Goal: Download file/media

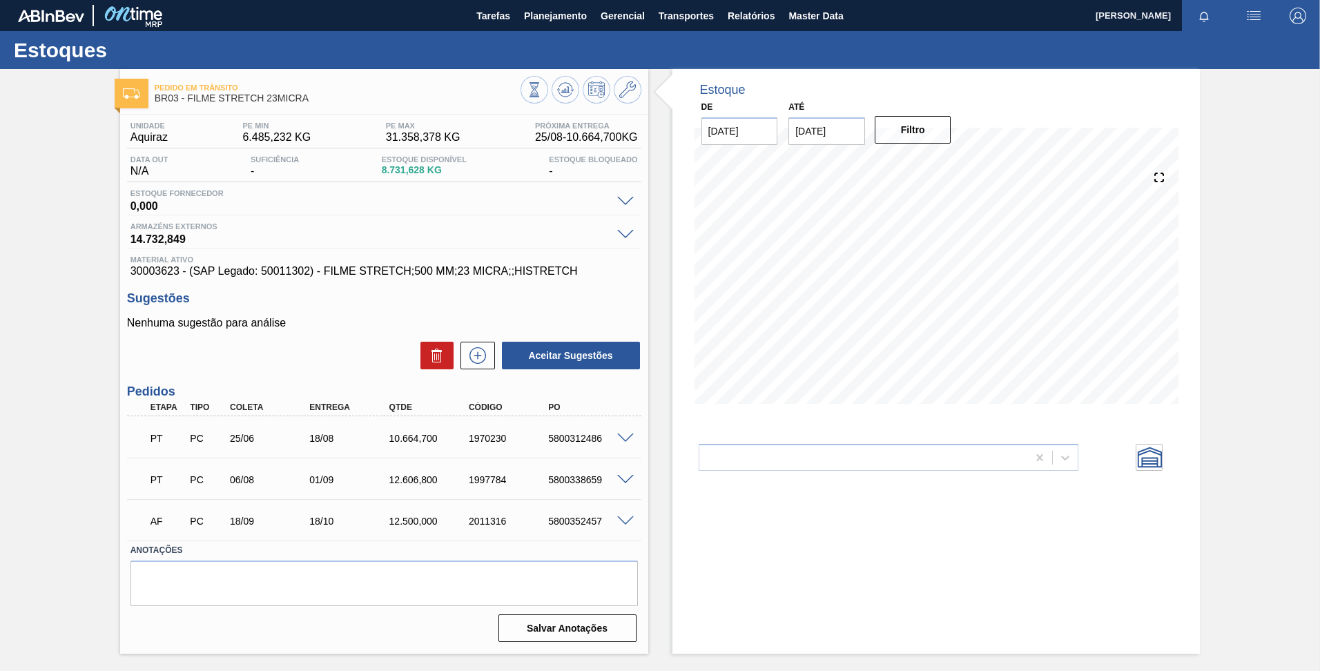
click at [621, 437] on span at bounding box center [625, 438] width 17 height 10
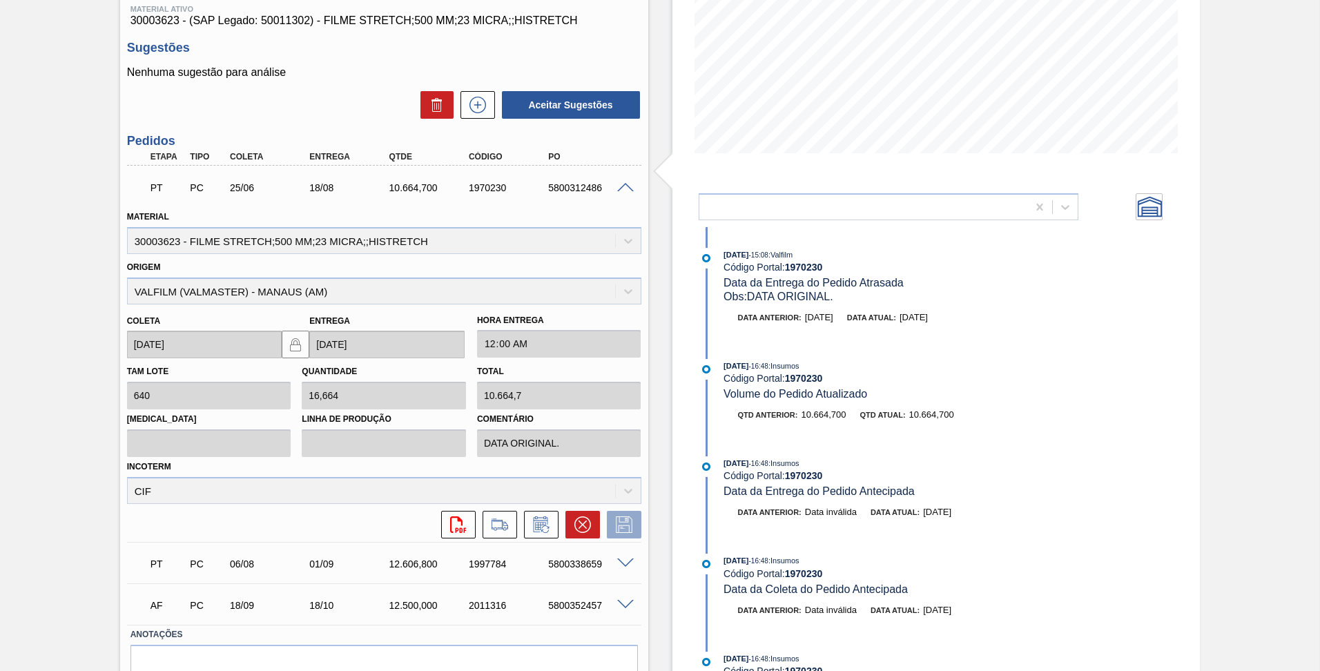
scroll to position [251, 0]
click at [592, 518] on button at bounding box center [582, 524] width 35 height 28
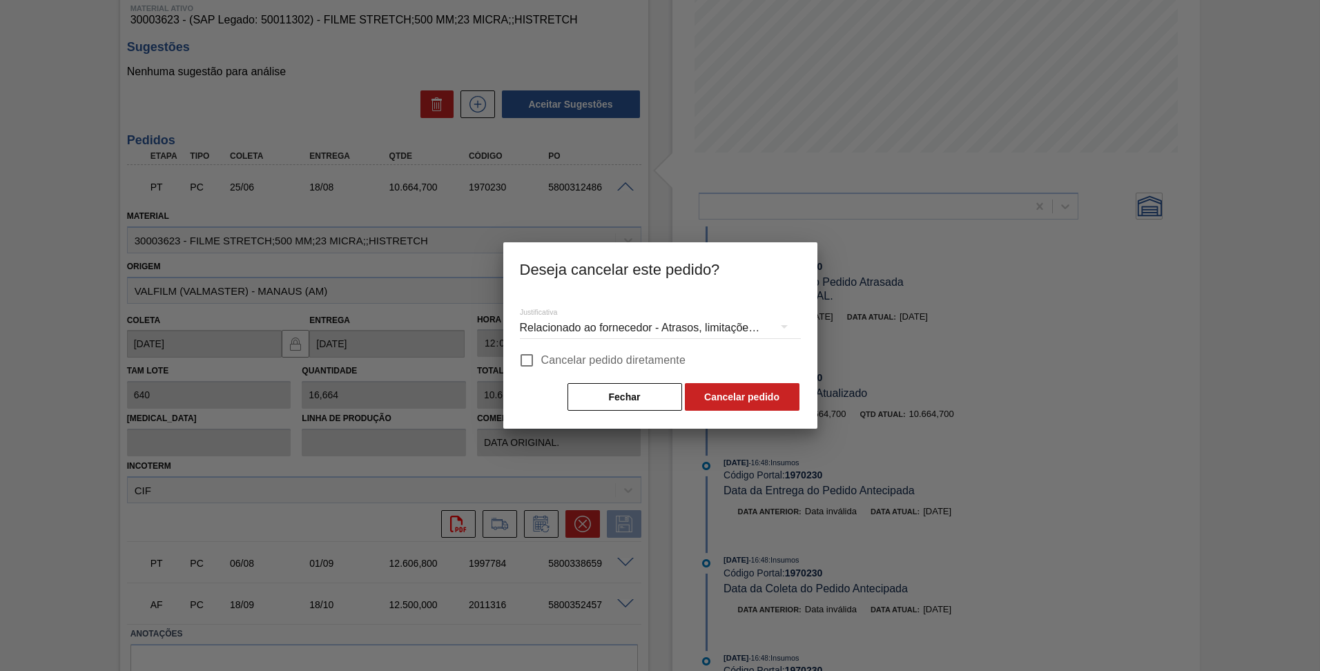
click at [543, 362] on span "Cancelar pedido diretamente" at bounding box center [613, 360] width 145 height 17
click at [541, 362] on input "Cancelar pedido diretamente" at bounding box center [526, 360] width 29 height 29
checkbox input "true"
click at [682, 332] on div "Relacionado ao fornecedor - Atrasos, limitações de capacidade, etc." at bounding box center [660, 328] width 281 height 39
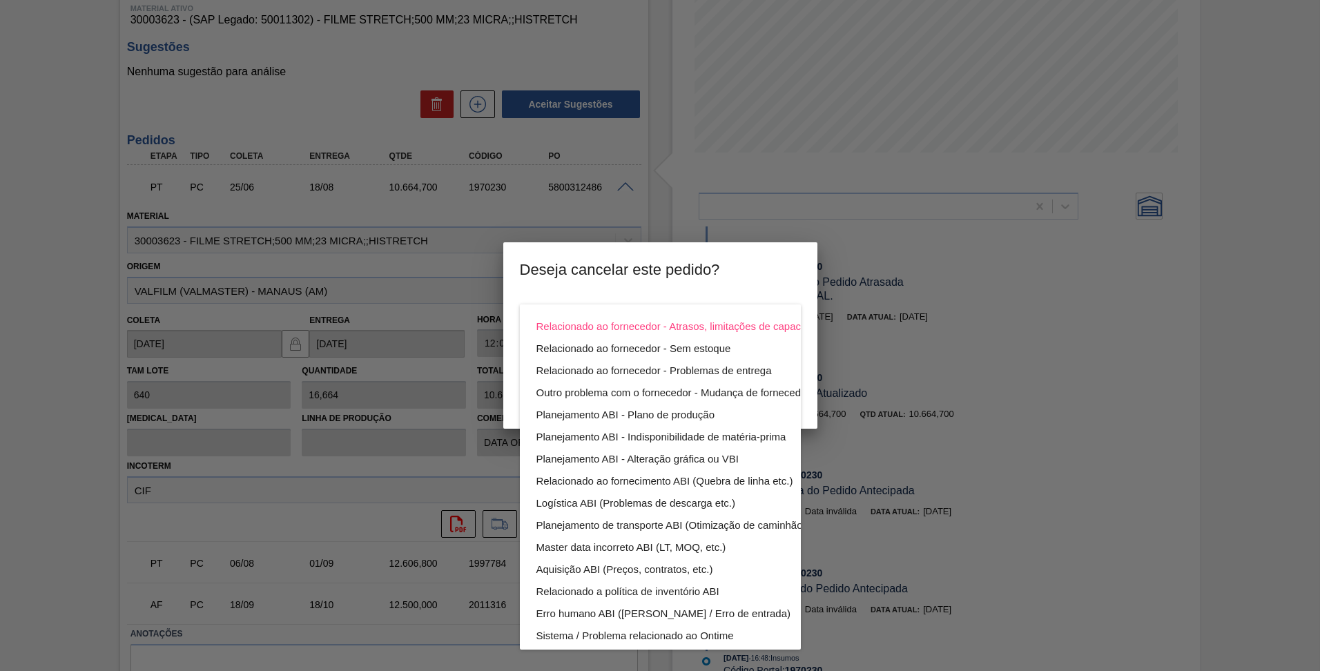
click at [634, 306] on div "Relacionado ao fornecedor - Atrasos, limitações de capacidade, etc. Relacionado…" at bounding box center [693, 514] width 346 height 420
click at [650, 322] on div "Relacionado ao fornecedor - Atrasos, limitações de capacidade, etc." at bounding box center [692, 326] width 313 height 22
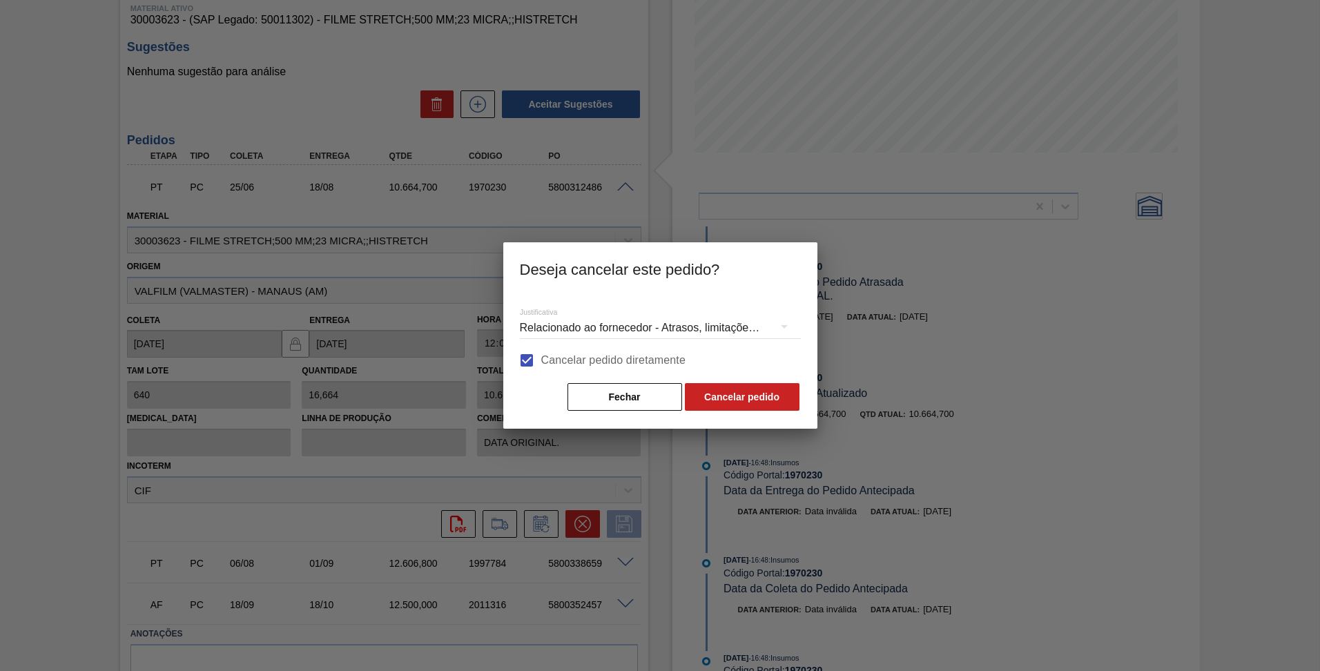
click at [744, 331] on div "Relacionado ao fornecedor - Atrasos, limitações de capacidade, etc." at bounding box center [660, 328] width 281 height 39
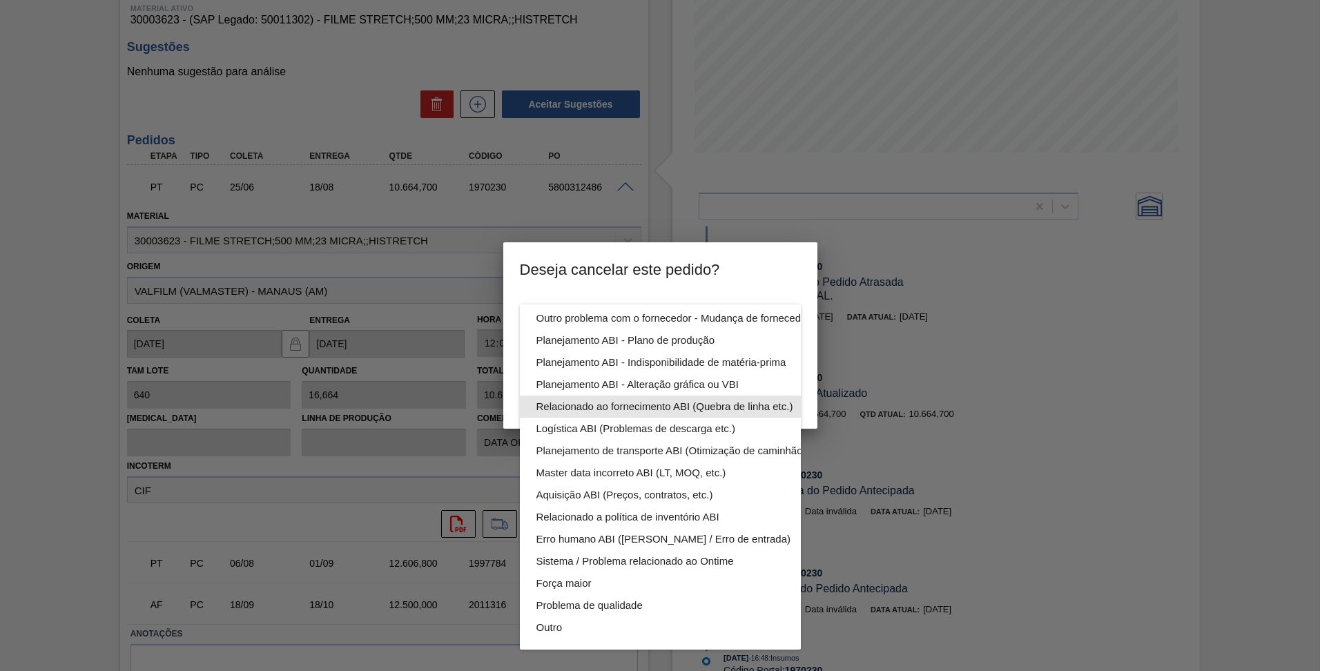
scroll to position [0, 0]
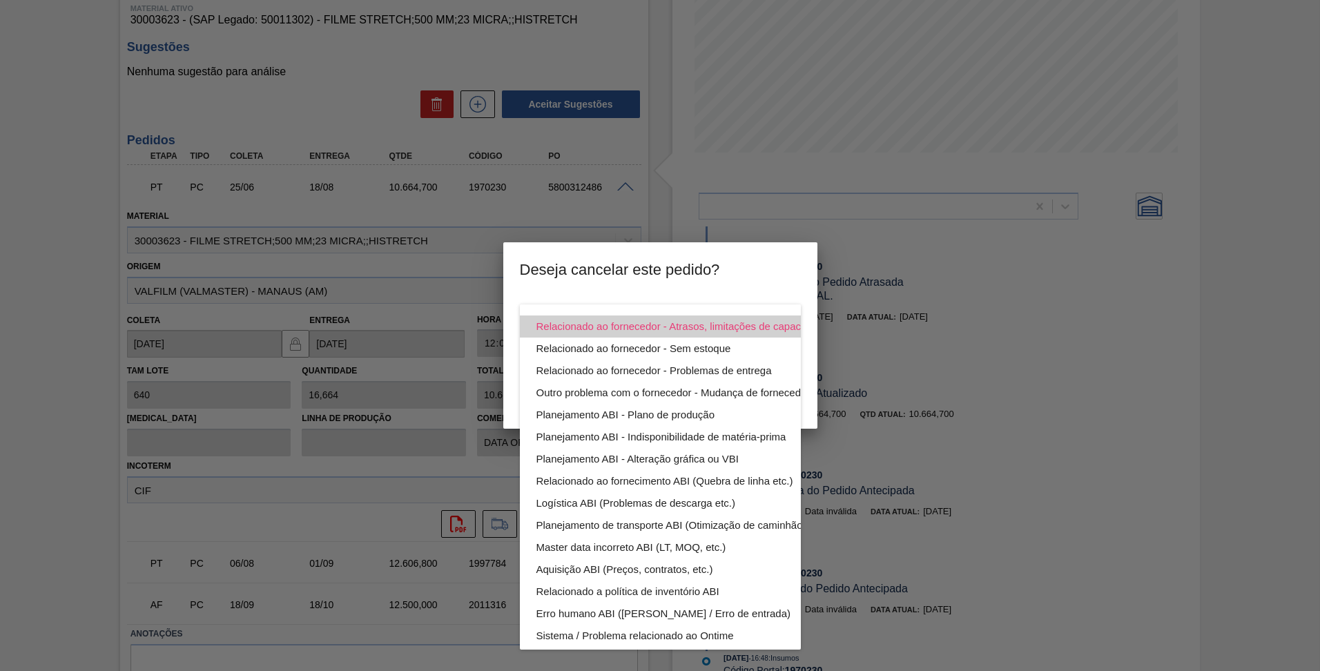
click at [643, 320] on div "Relacionado ao fornecedor - Atrasos, limitações de capacidade, etc." at bounding box center [692, 326] width 313 height 22
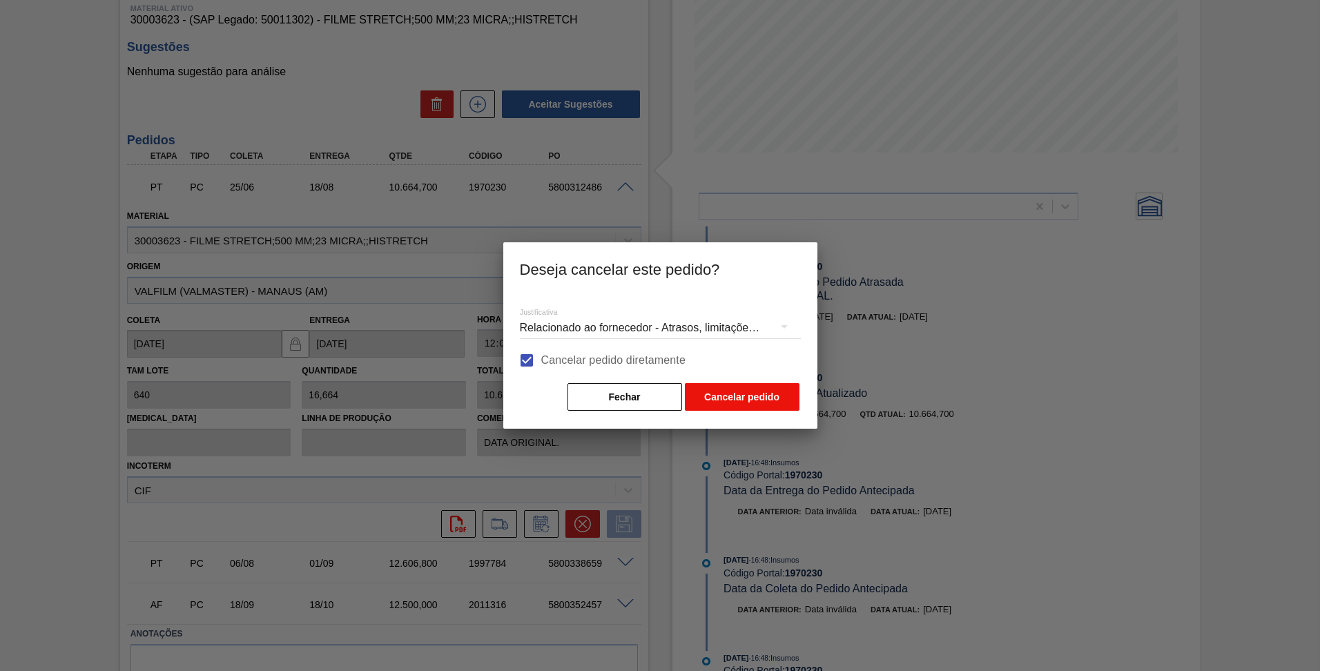
click at [765, 397] on button "Cancelar pedido" at bounding box center [742, 397] width 115 height 28
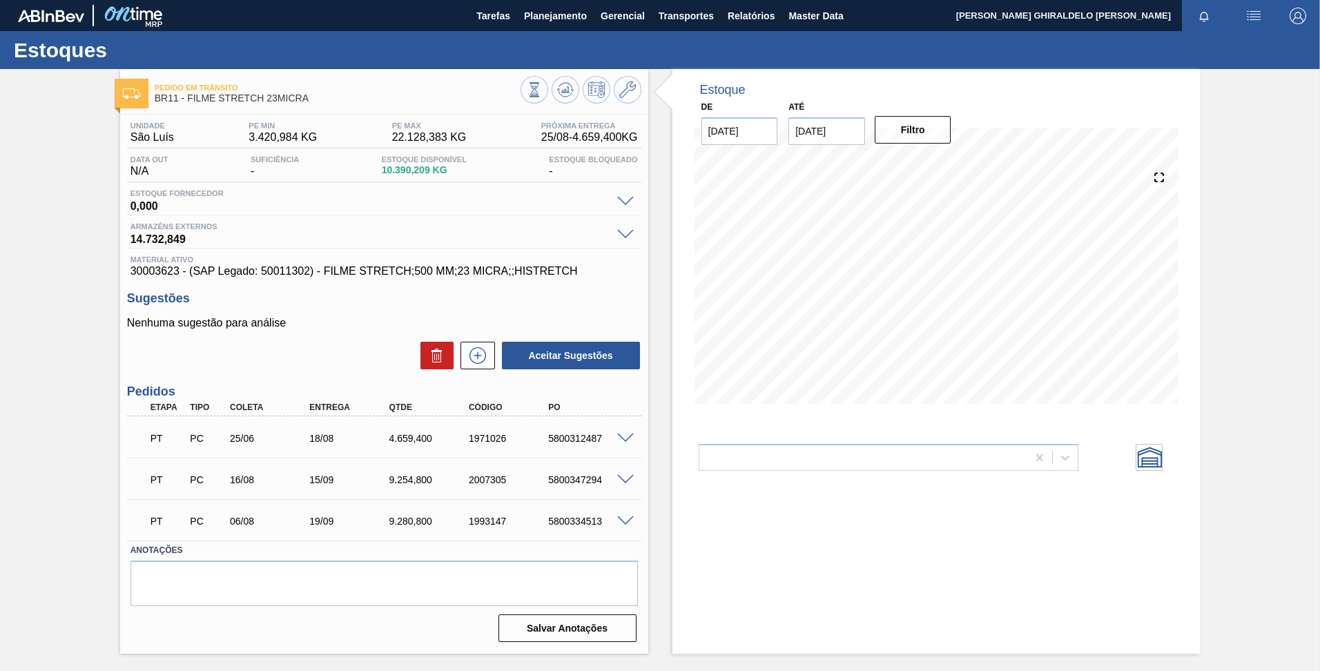
click at [628, 437] on span at bounding box center [625, 438] width 17 height 10
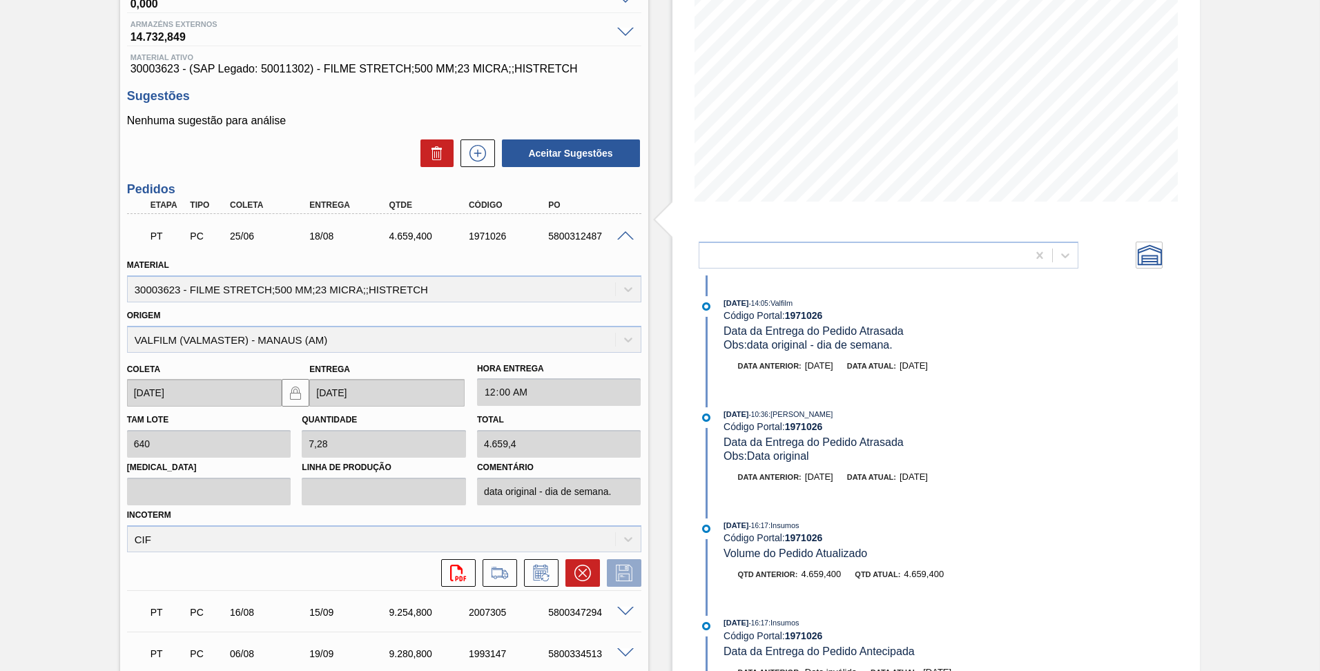
scroll to position [204, 0]
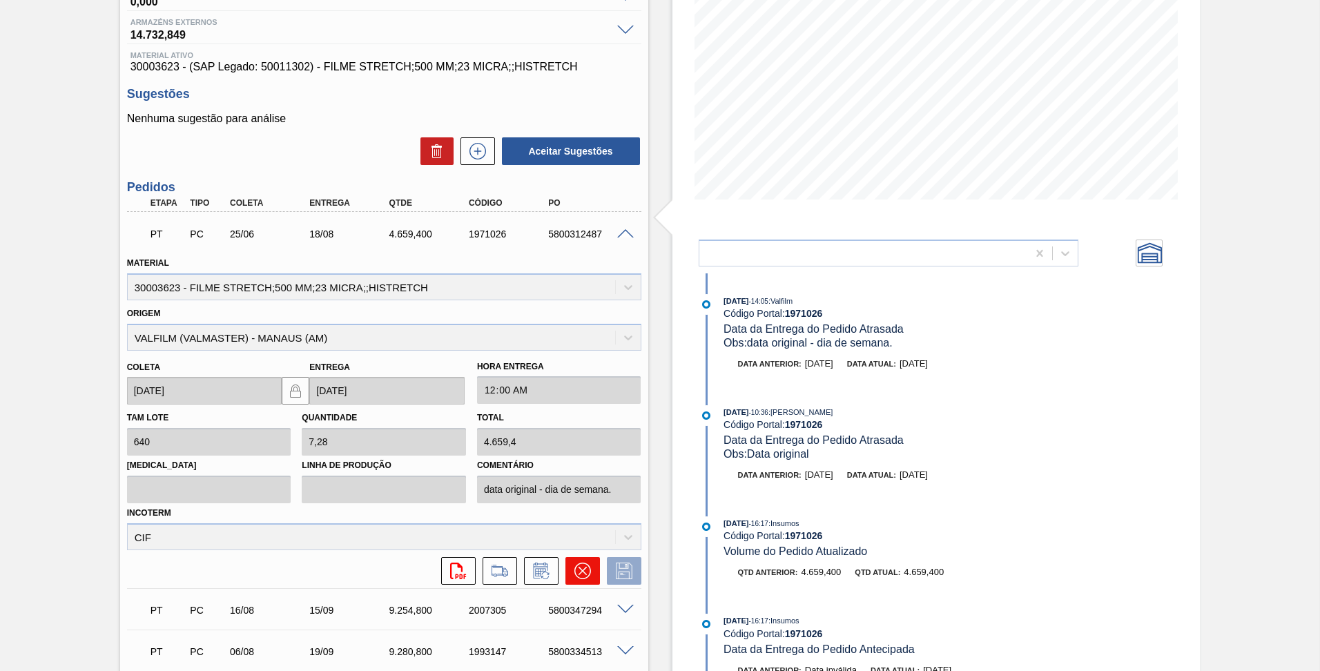
click at [572, 569] on button at bounding box center [582, 571] width 35 height 28
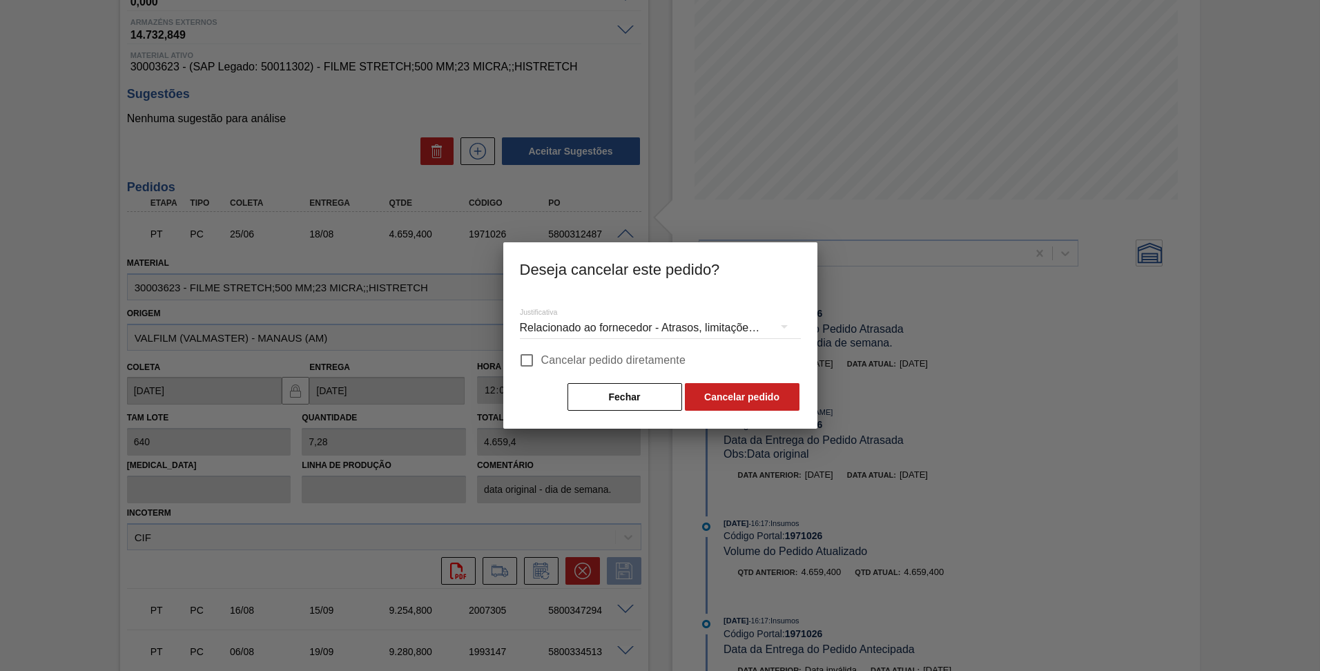
click at [543, 364] on span "Cancelar pedido diretamente" at bounding box center [613, 360] width 145 height 17
click at [541, 364] on input "Cancelar pedido diretamente" at bounding box center [526, 360] width 29 height 29
checkbox input "true"
click at [779, 404] on button "Cancelar pedido" at bounding box center [742, 397] width 115 height 28
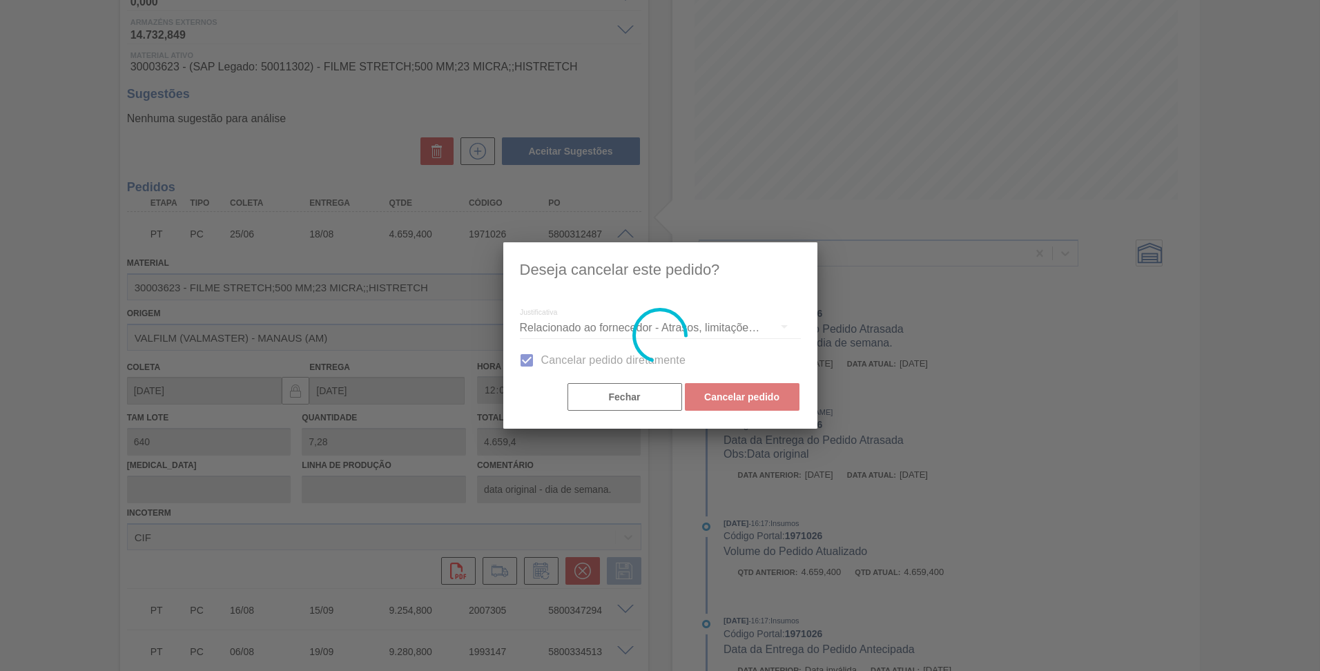
scroll to position [0, 0]
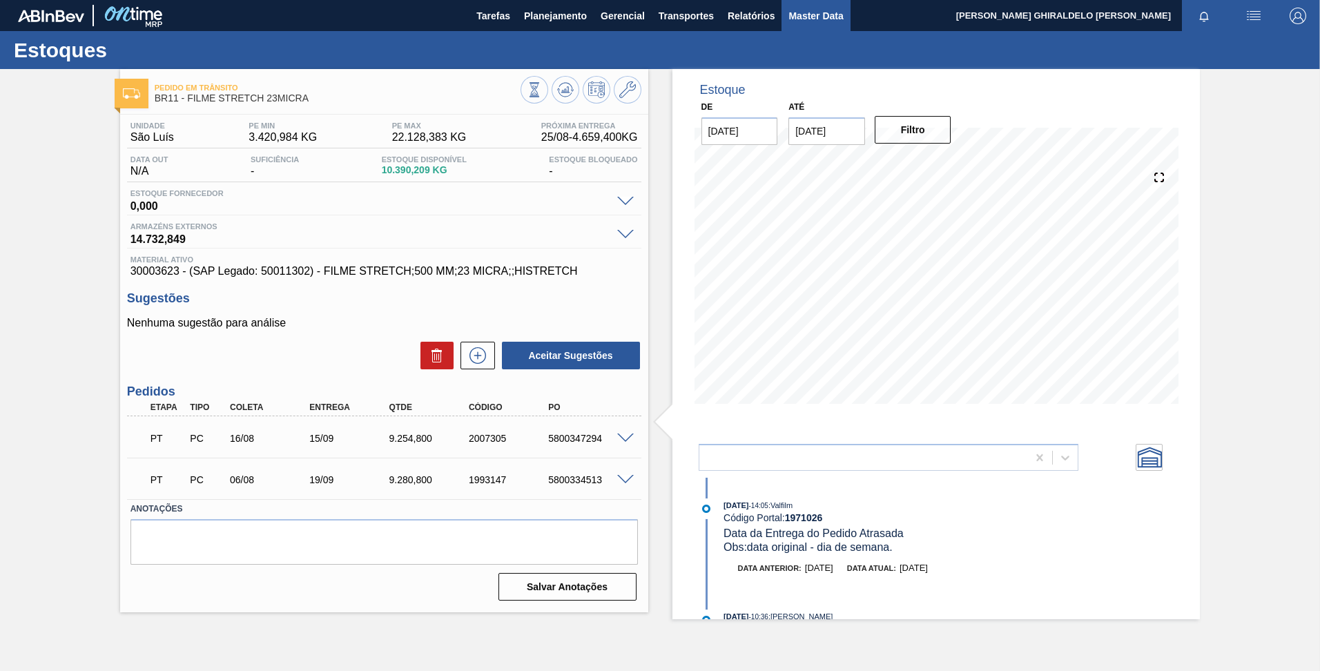
click at [801, 22] on span "Master Data" at bounding box center [815, 16] width 55 height 17
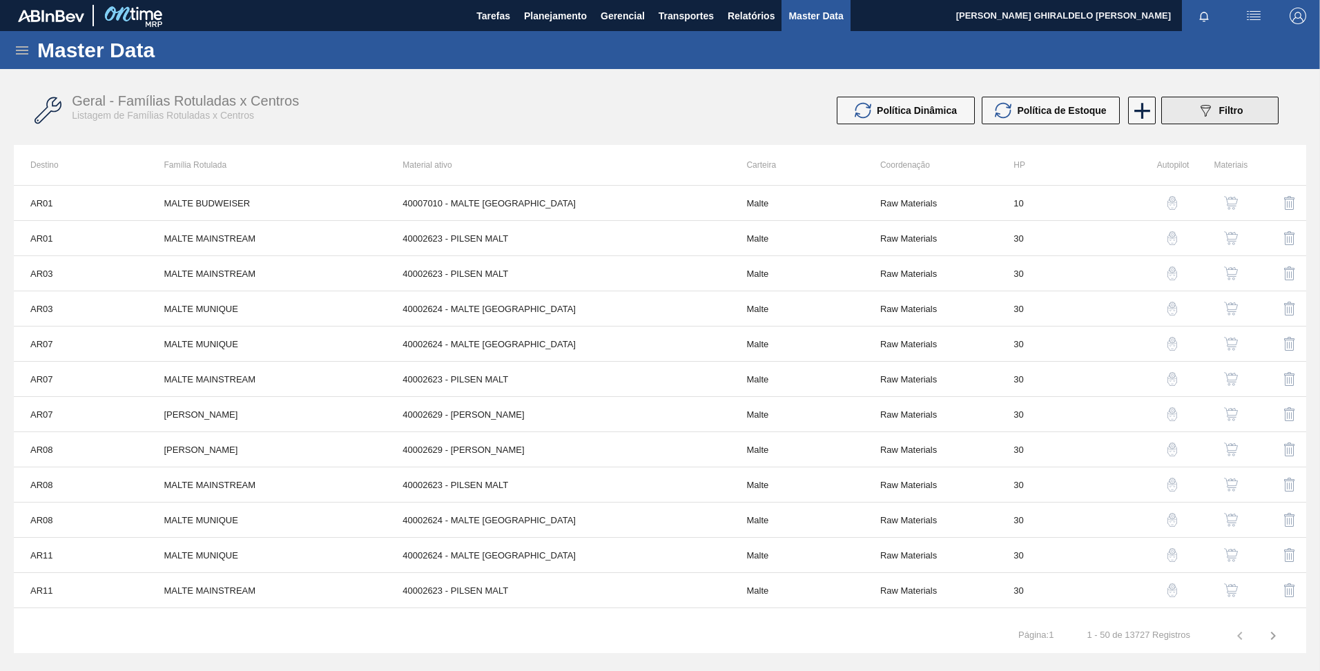
click at [1227, 113] on span "Filtro" at bounding box center [1231, 110] width 24 height 11
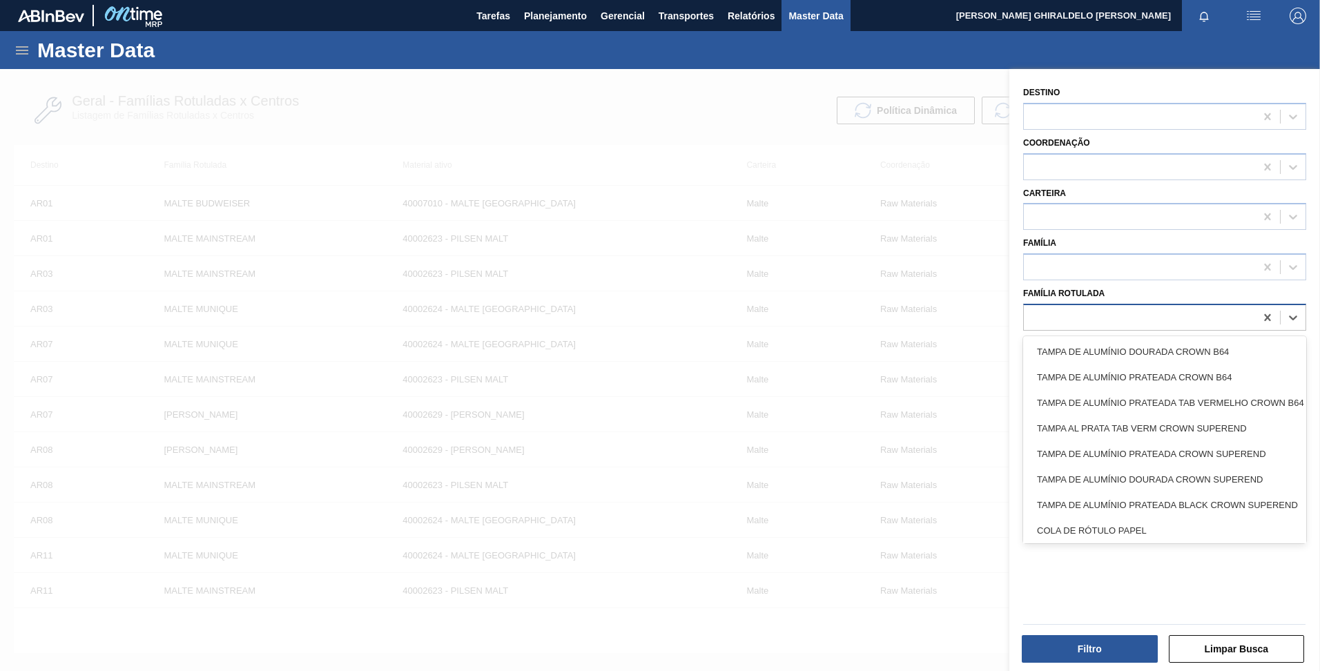
click at [1149, 320] on div at bounding box center [1139, 317] width 231 height 20
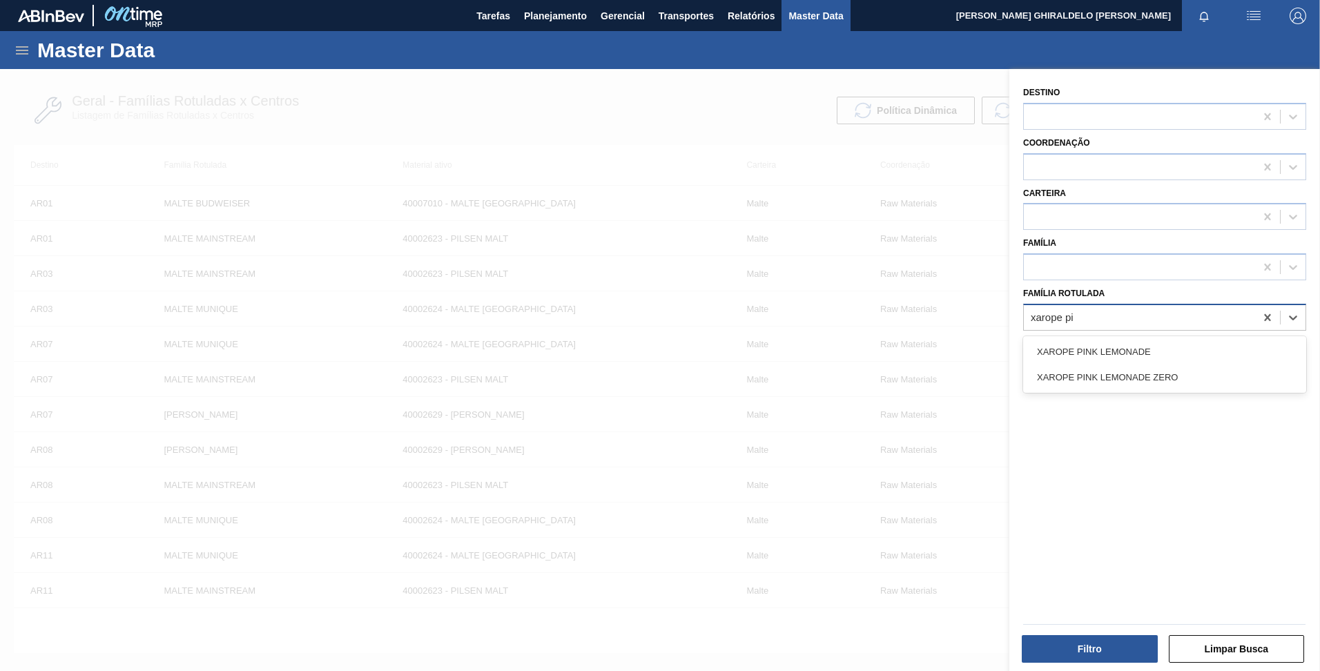
type Rotulada "xarope pin"
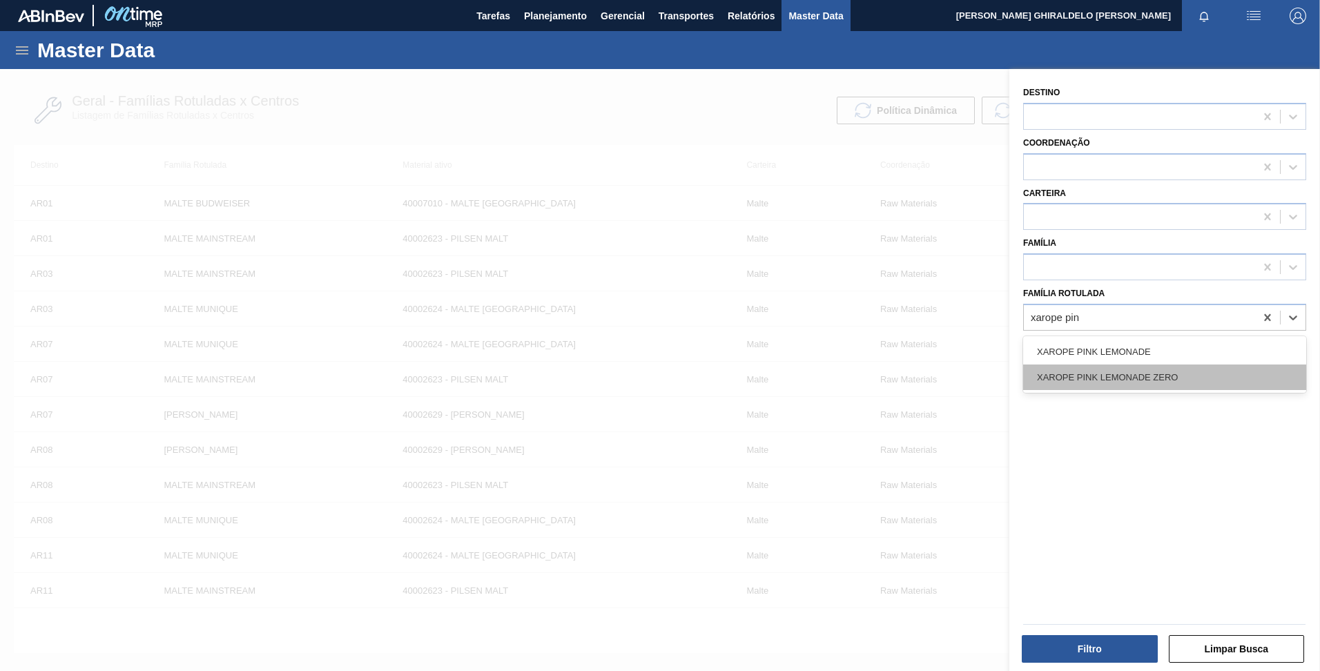
click at [1129, 369] on div "XAROPE PINK LEMONADE ZERO" at bounding box center [1164, 377] width 283 height 26
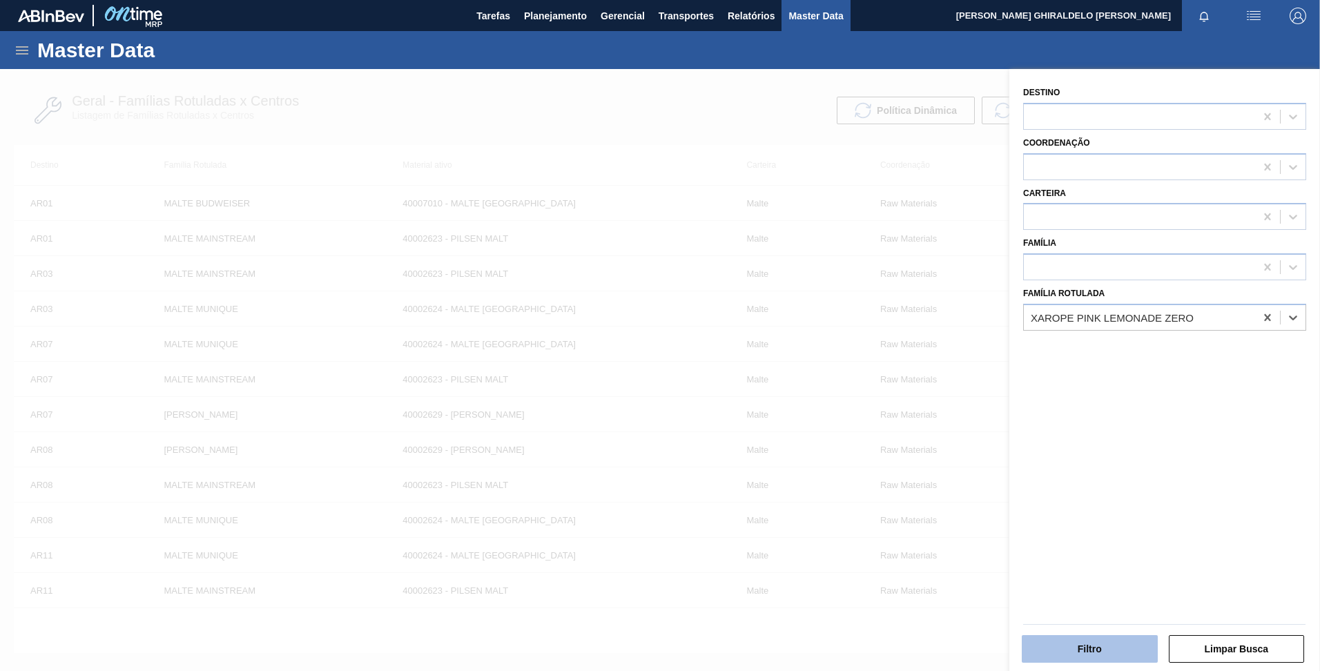
click at [1098, 645] on button "Filtro" at bounding box center [1090, 649] width 136 height 28
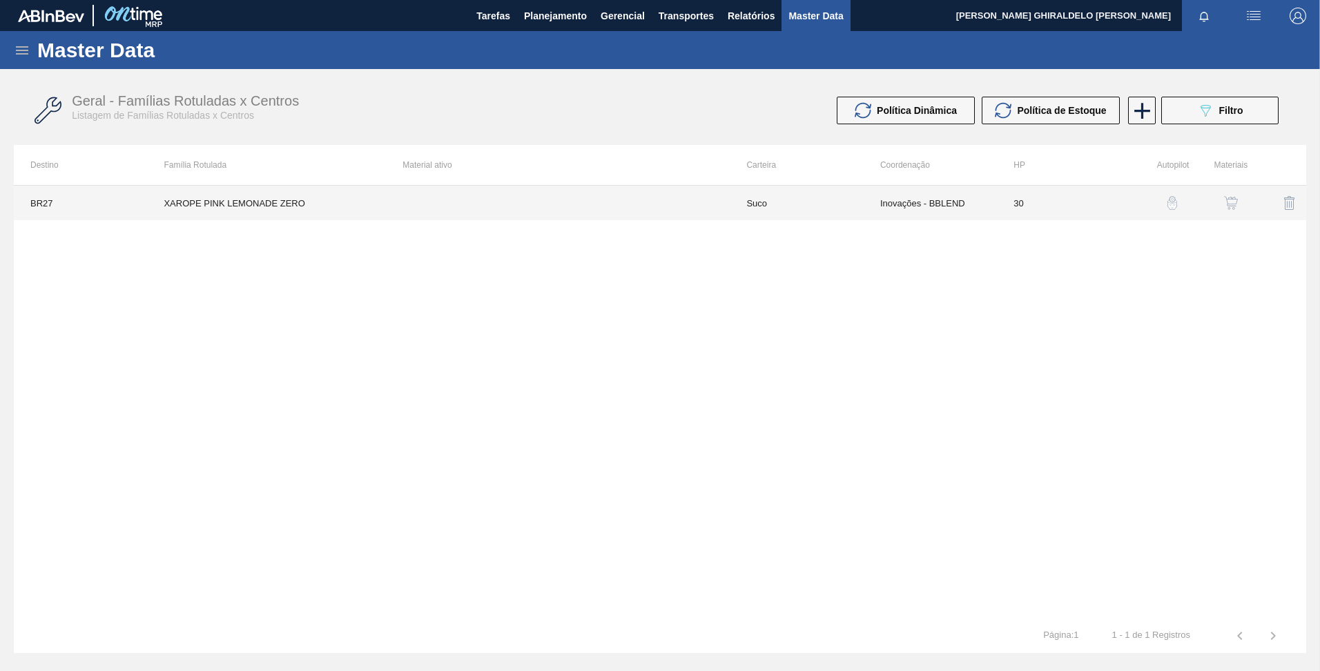
click at [850, 207] on td "Suco" at bounding box center [796, 203] width 133 height 35
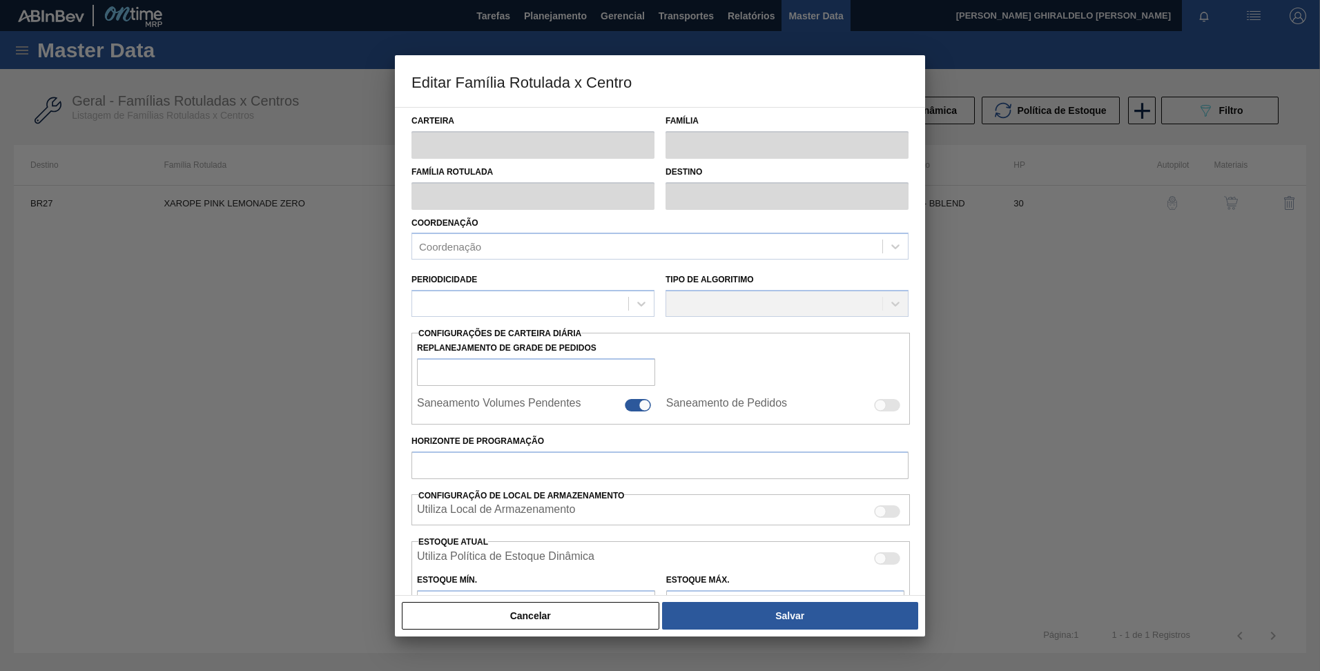
type input "Suco"
type input "XAROPE PINK LEMONADE ZERO"
type input "BR27 - Nova Minas"
type input "30"
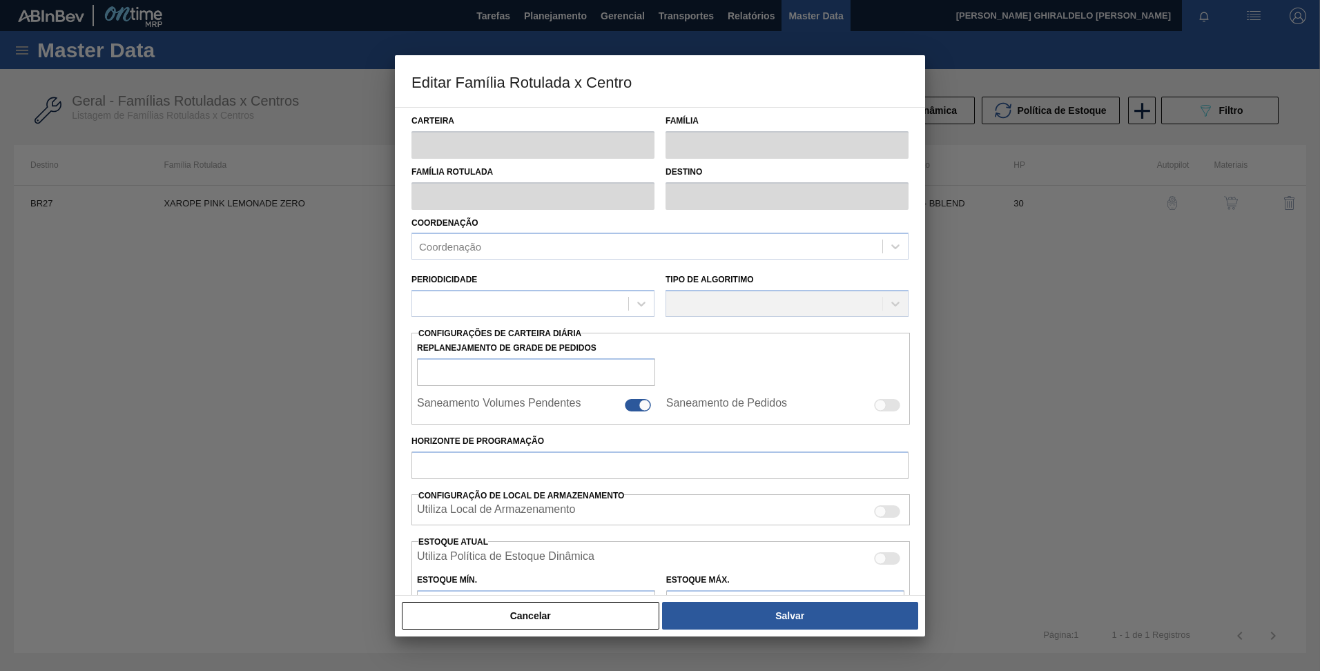
type input "0"
type input "100"
type input "0,000"
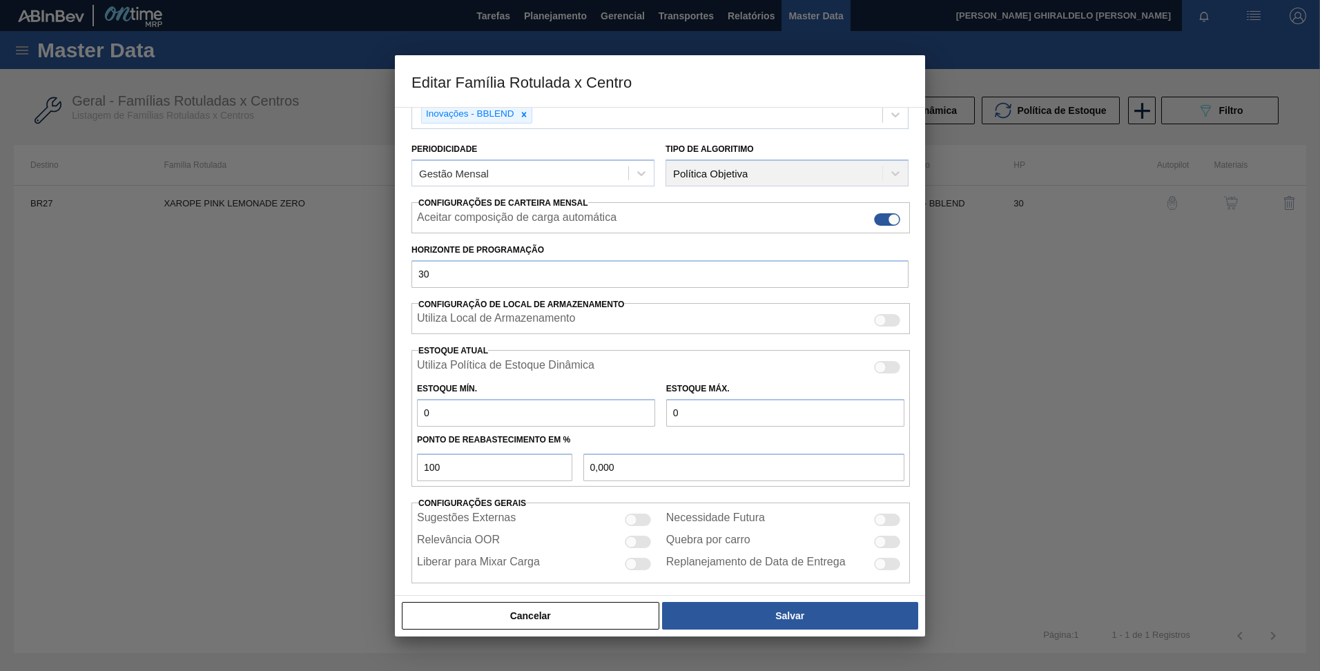
scroll to position [146, 0]
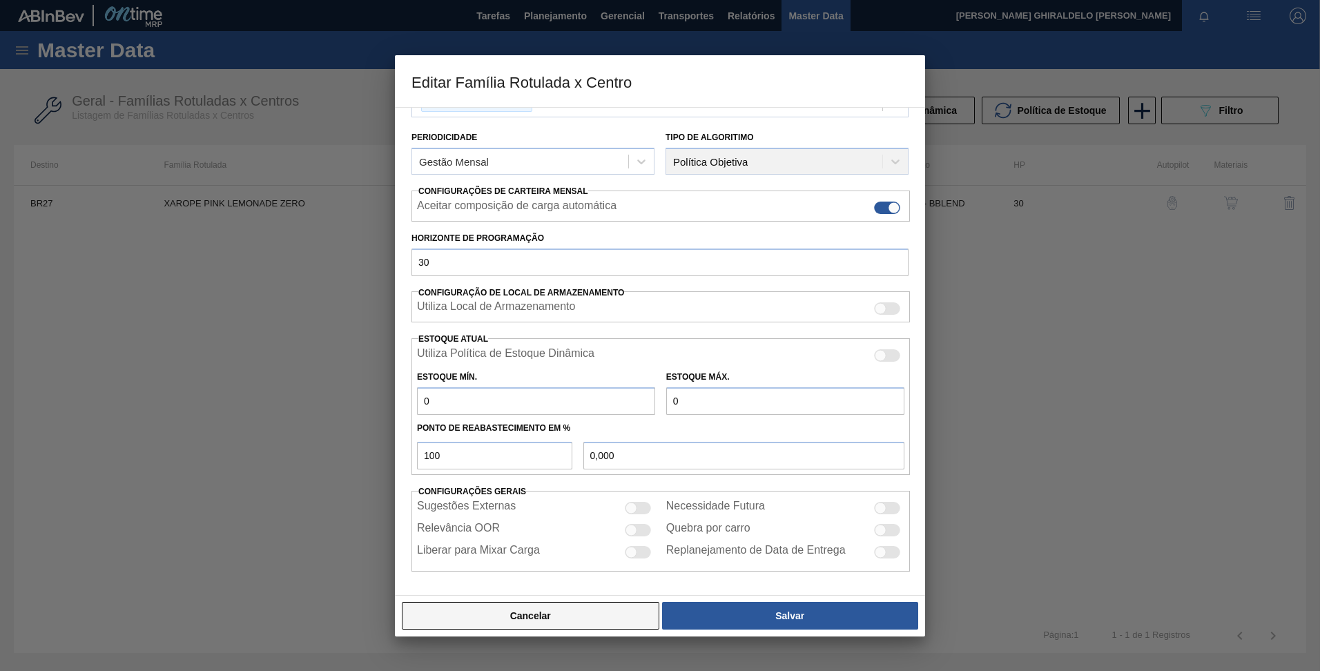
click at [558, 612] on button "Cancelar" at bounding box center [530, 616] width 257 height 28
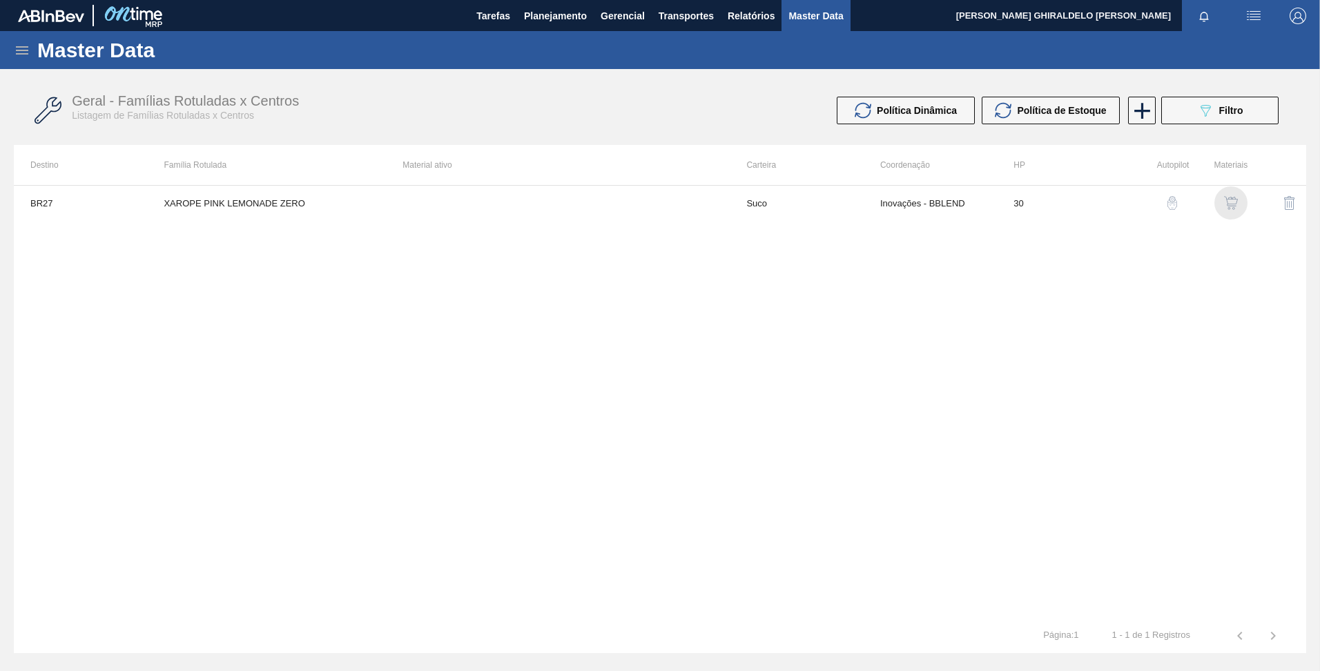
click at [1227, 206] on img "button" at bounding box center [1231, 203] width 14 height 14
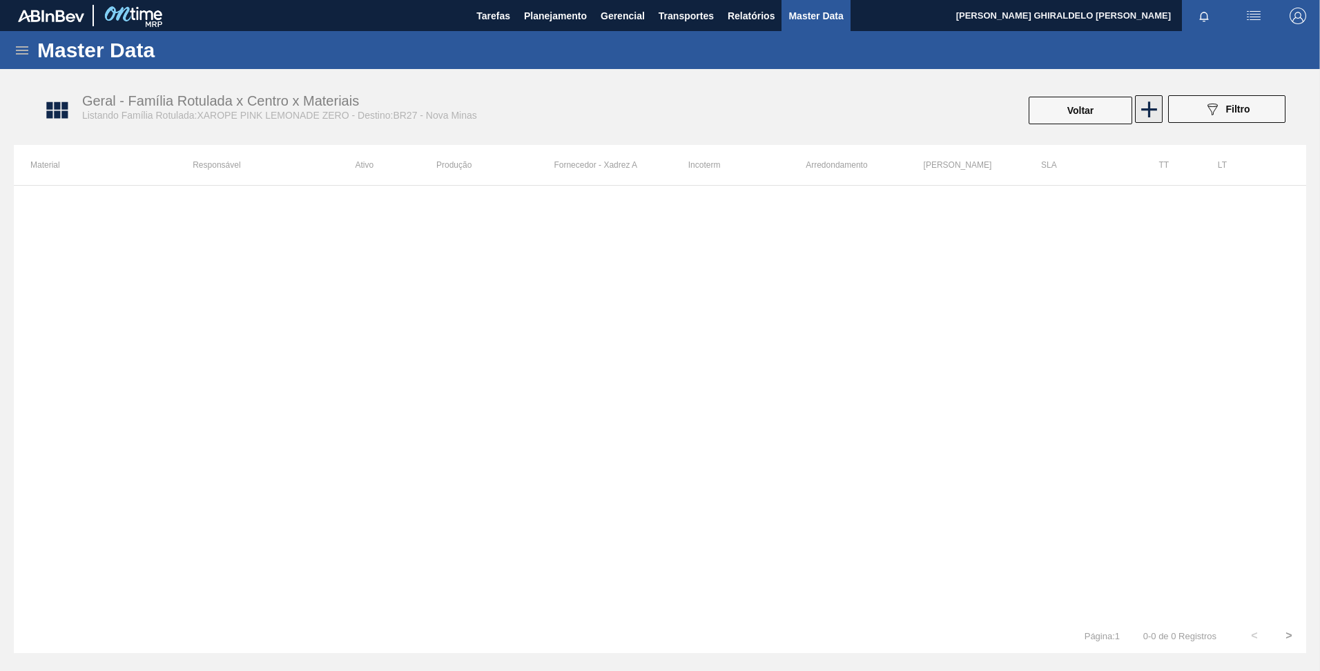
click at [1138, 113] on icon at bounding box center [1148, 109] width 27 height 27
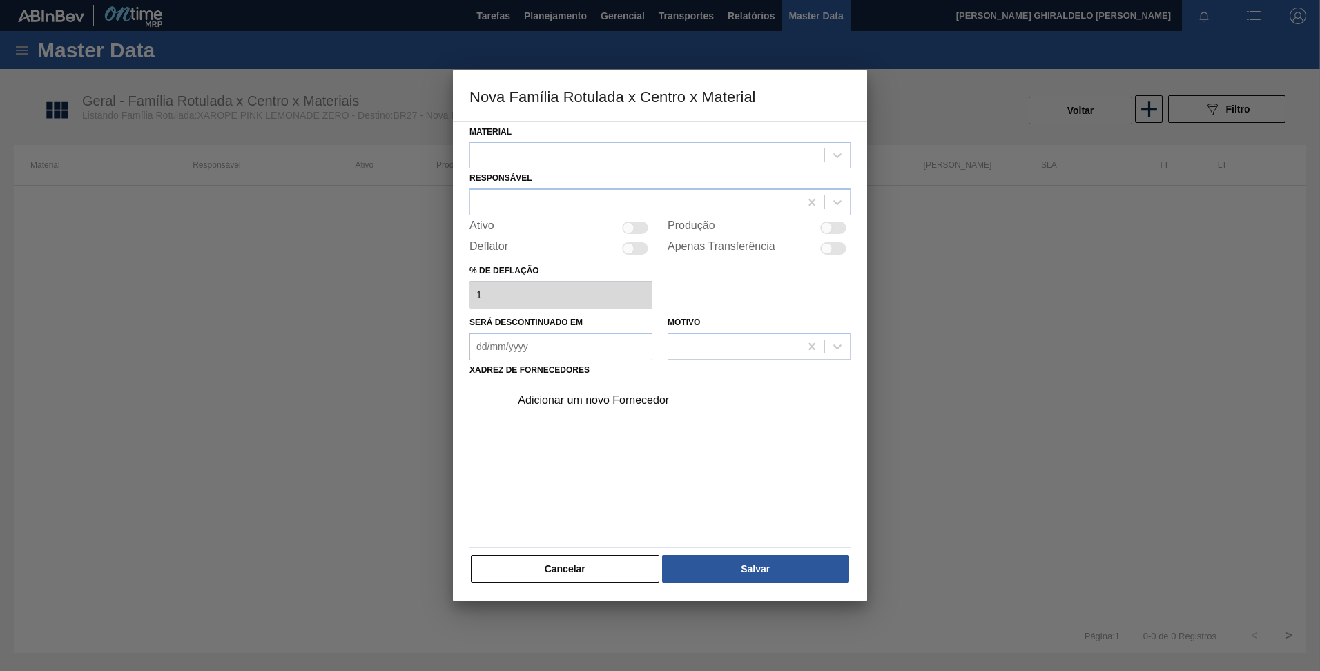
click at [567, 153] on div at bounding box center [647, 156] width 354 height 20
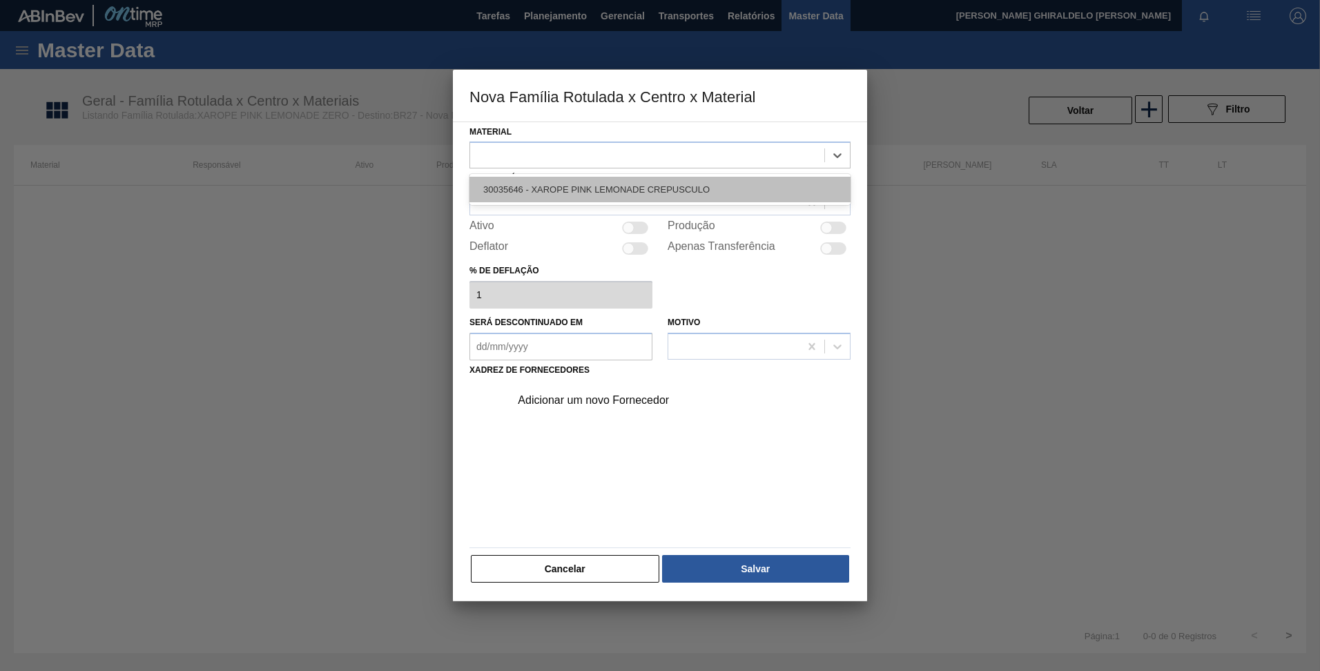
click at [574, 184] on div "30035646 - XAROPE PINK LEMONADE CREPUSCULO" at bounding box center [659, 190] width 381 height 26
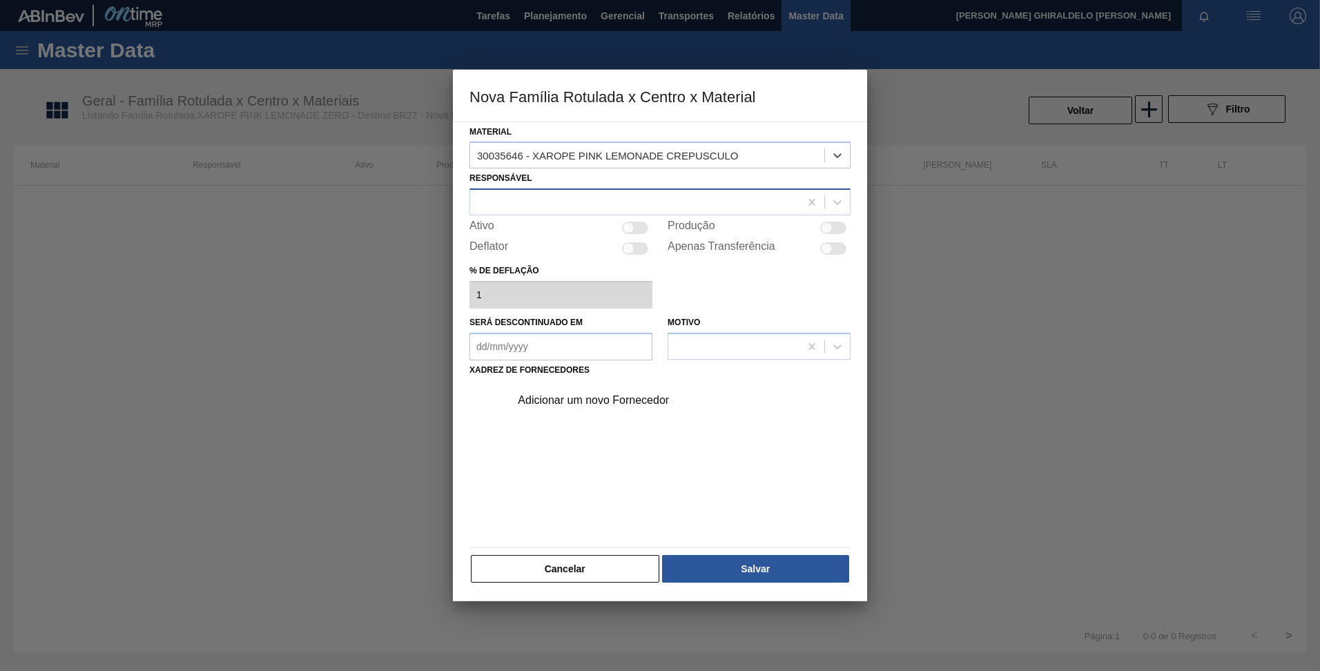
click at [577, 197] on div at bounding box center [634, 203] width 329 height 20
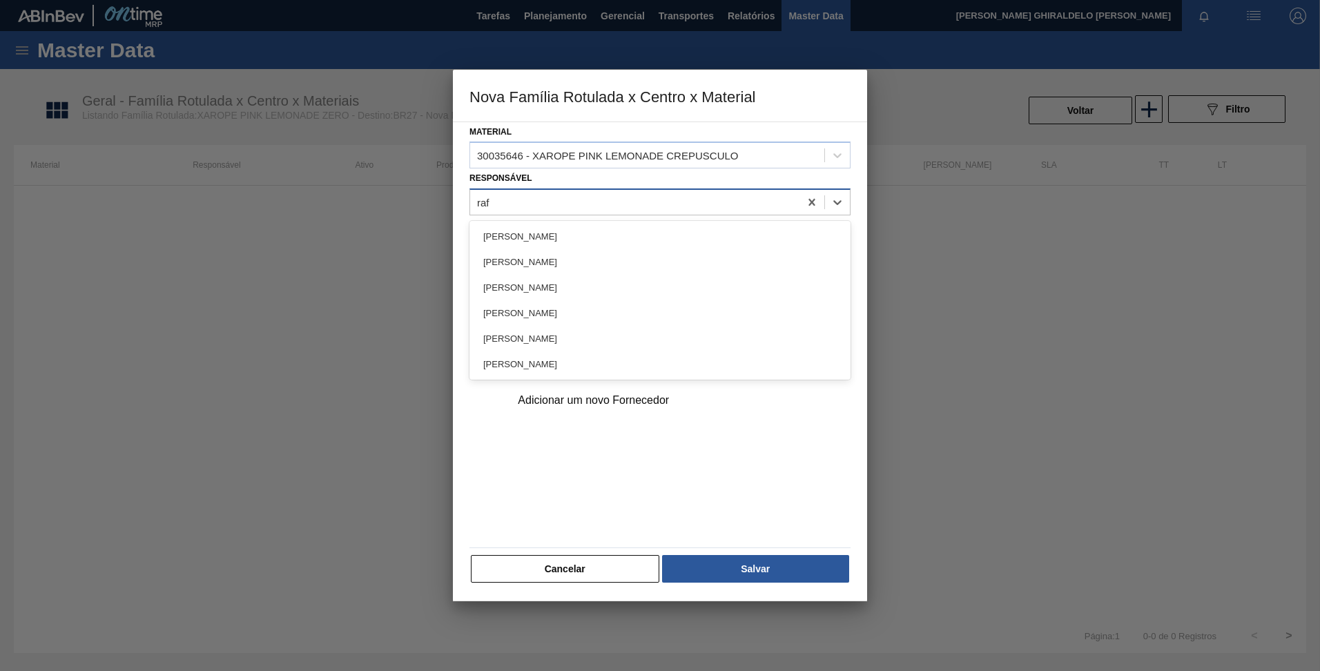
type input "rafa"
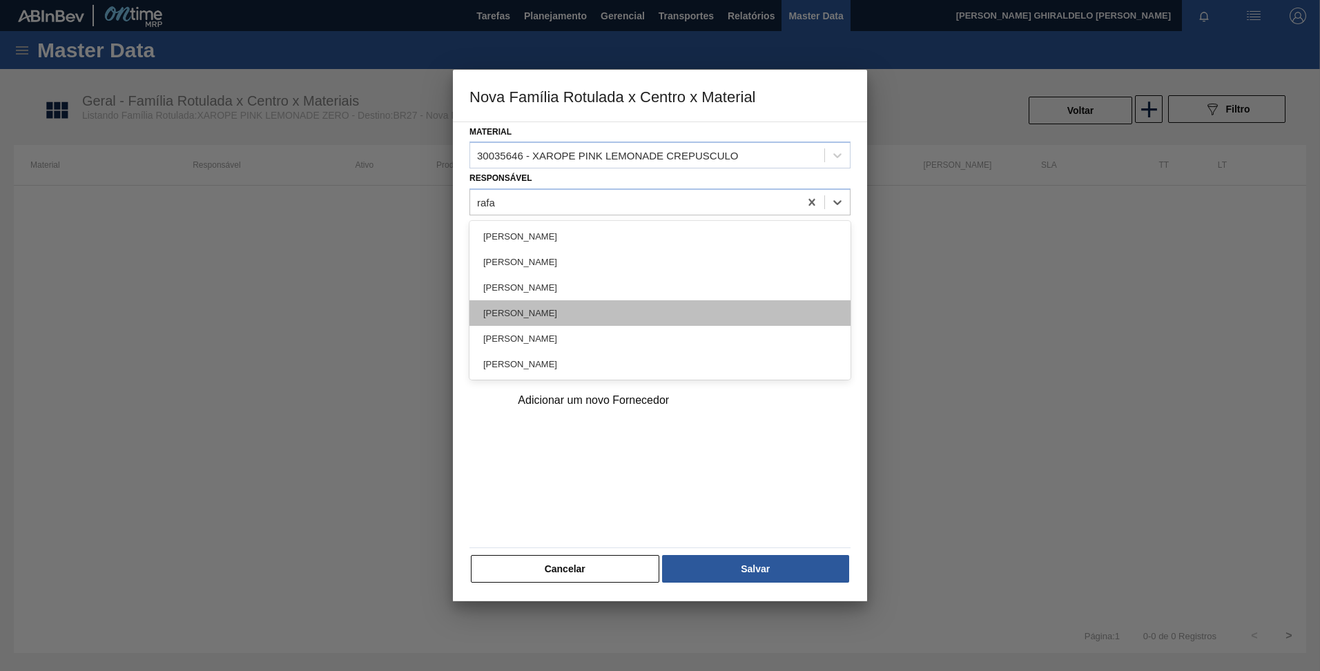
click at [519, 317] on div "Rafael Shimabukuro" at bounding box center [659, 313] width 381 height 26
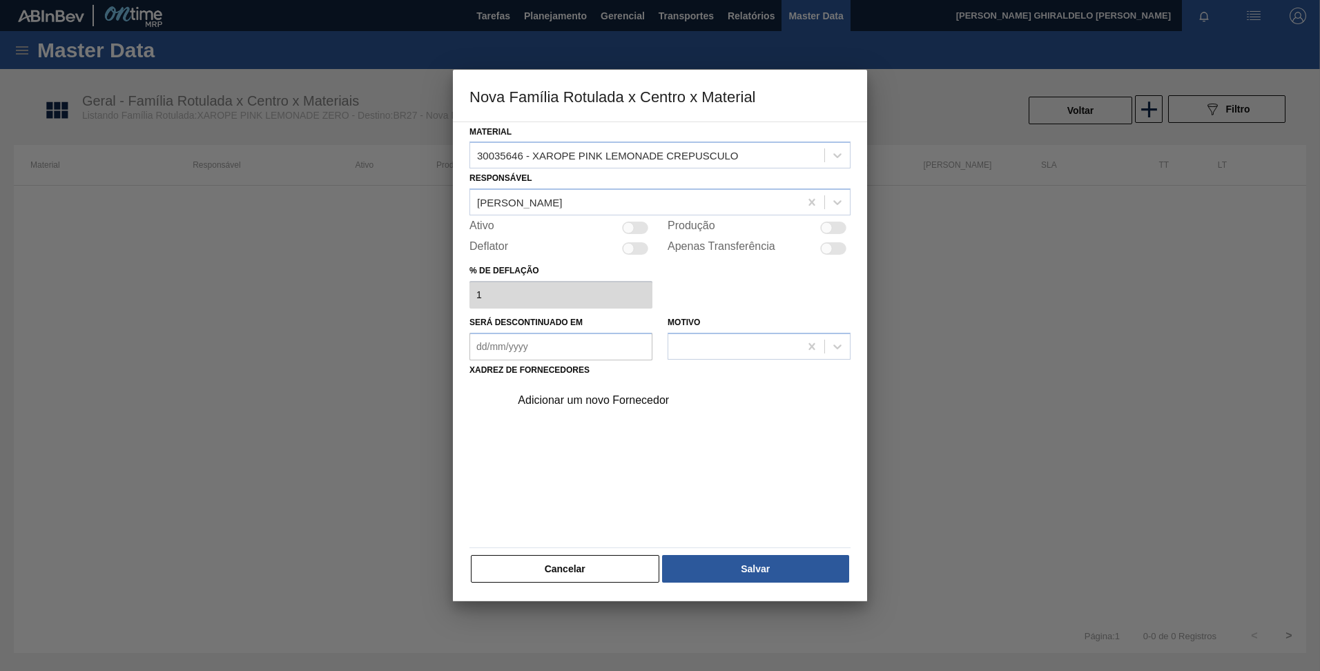
click at [632, 229] on div at bounding box center [629, 228] width 12 height 12
checkbox input "true"
click at [603, 402] on div "Adicionar um novo Fornecedor" at bounding box center [653, 400] width 271 height 12
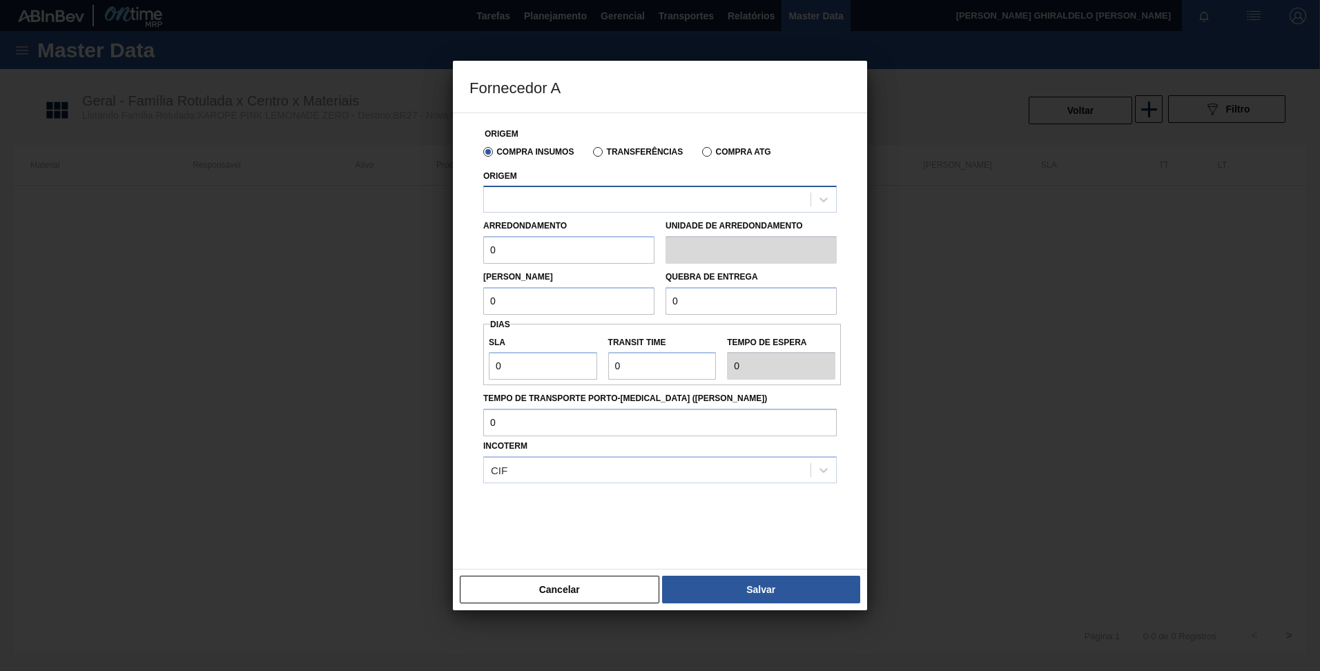
click at [595, 198] on div at bounding box center [647, 200] width 326 height 20
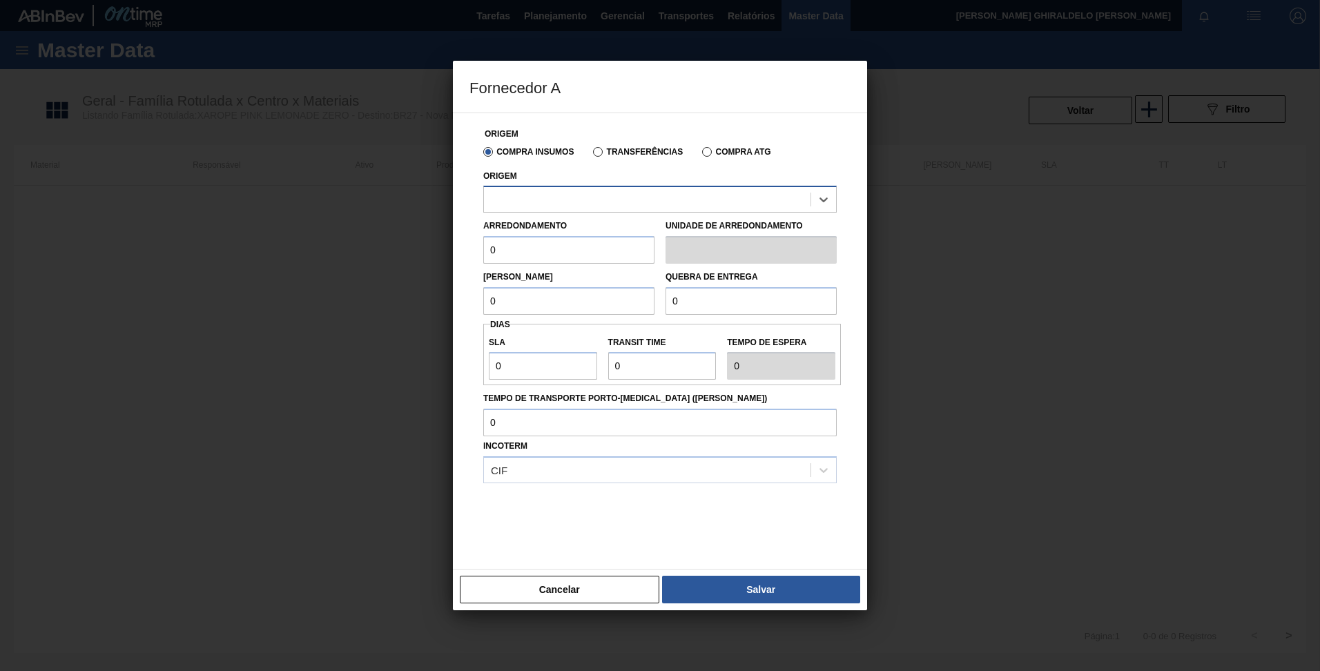
click at [595, 198] on div at bounding box center [647, 200] width 326 height 20
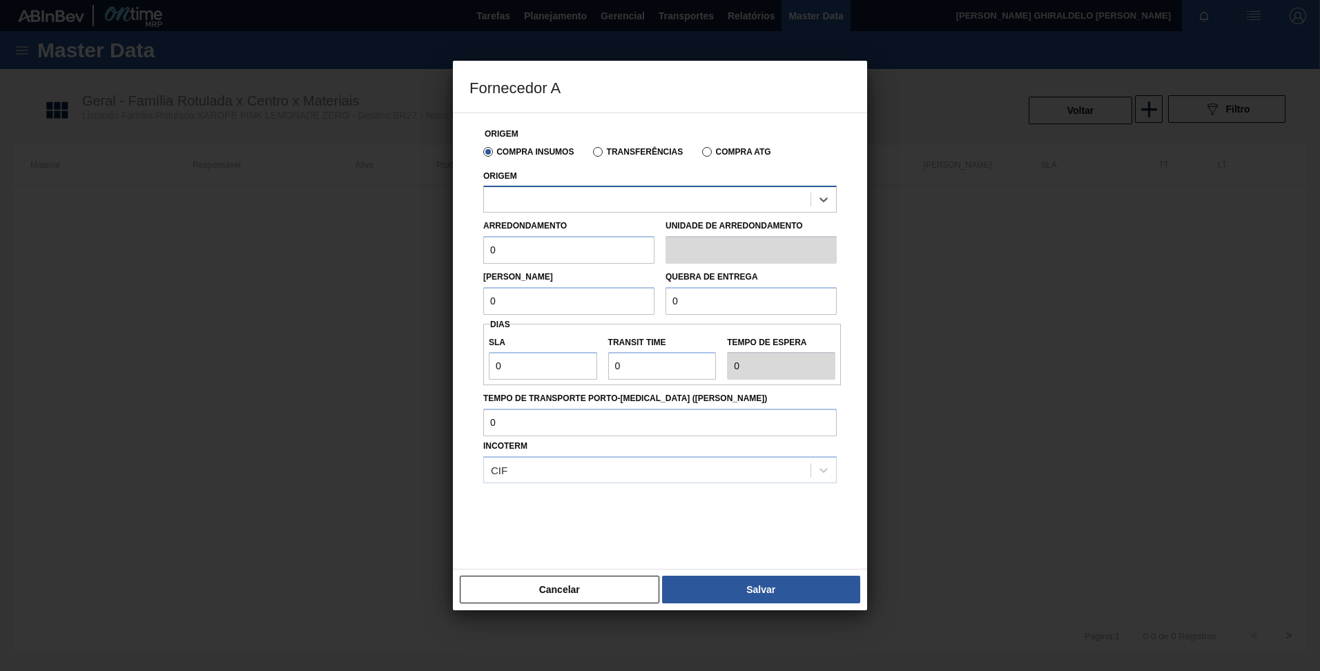
click at [595, 198] on div at bounding box center [647, 200] width 326 height 20
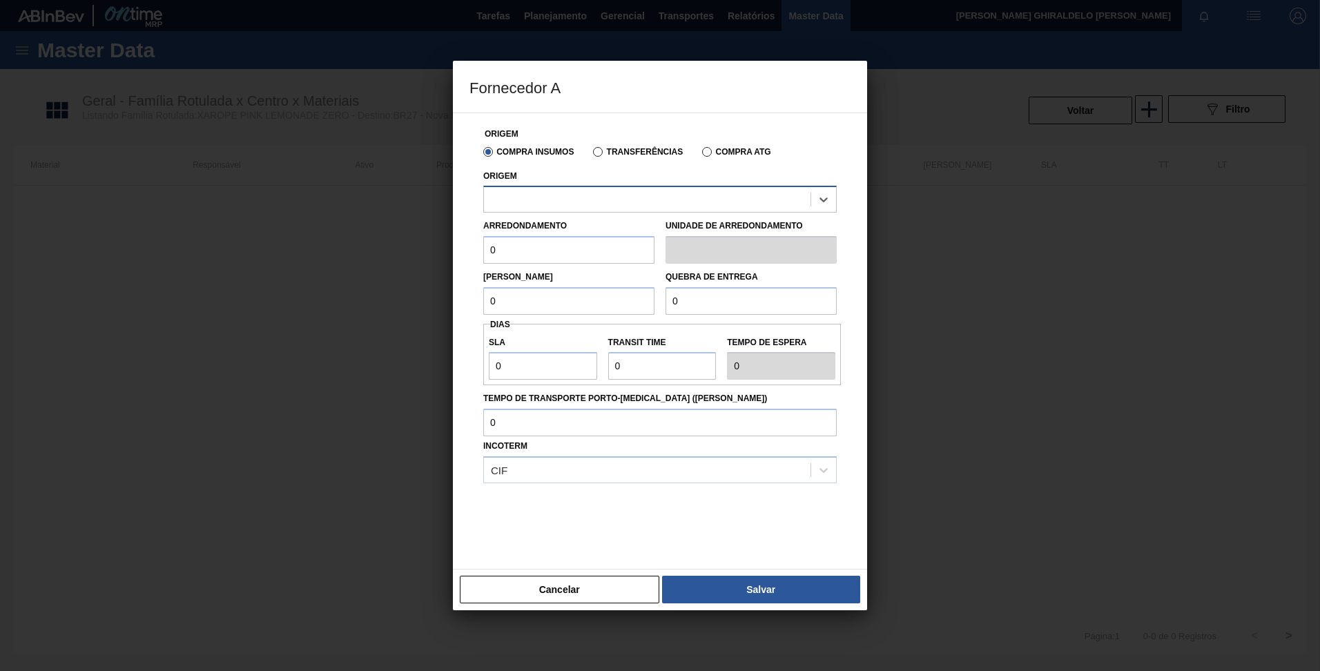
click at [595, 198] on div at bounding box center [647, 200] width 326 height 20
click at [598, 156] on label "Transferências" at bounding box center [638, 152] width 90 height 10
click at [591, 155] on input "Transferências" at bounding box center [591, 155] width 0 height 0
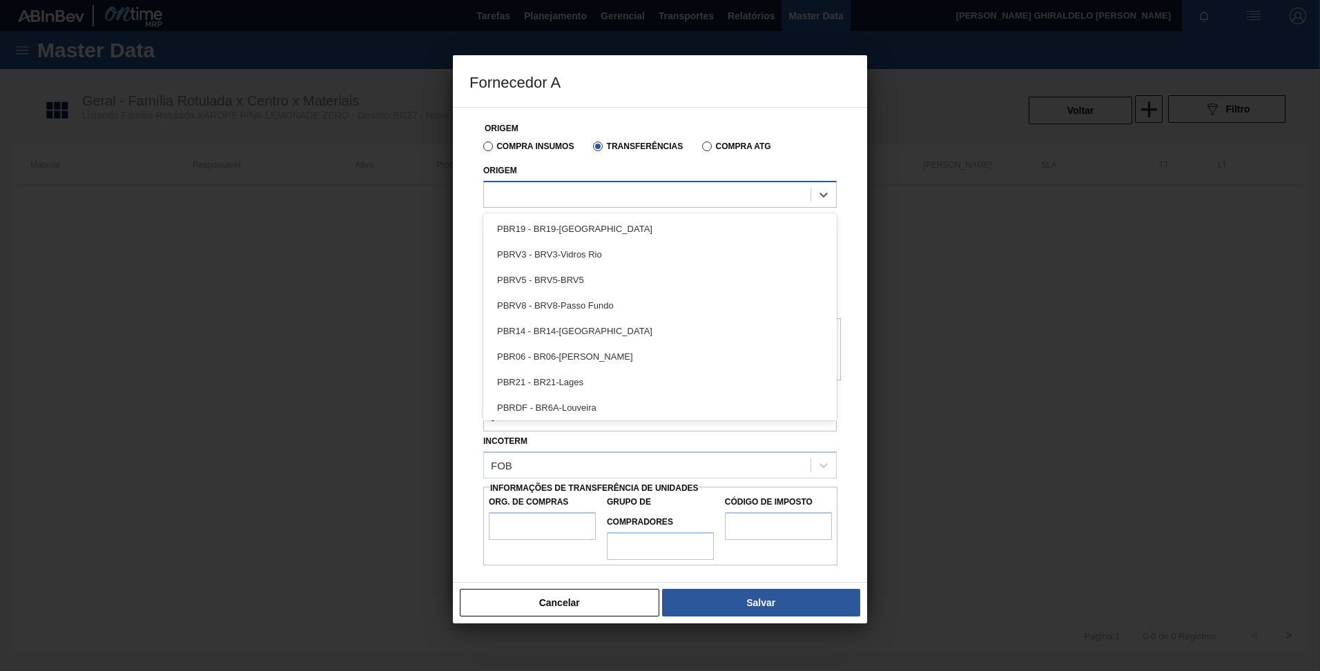
click at [599, 184] on div at bounding box center [647, 194] width 326 height 20
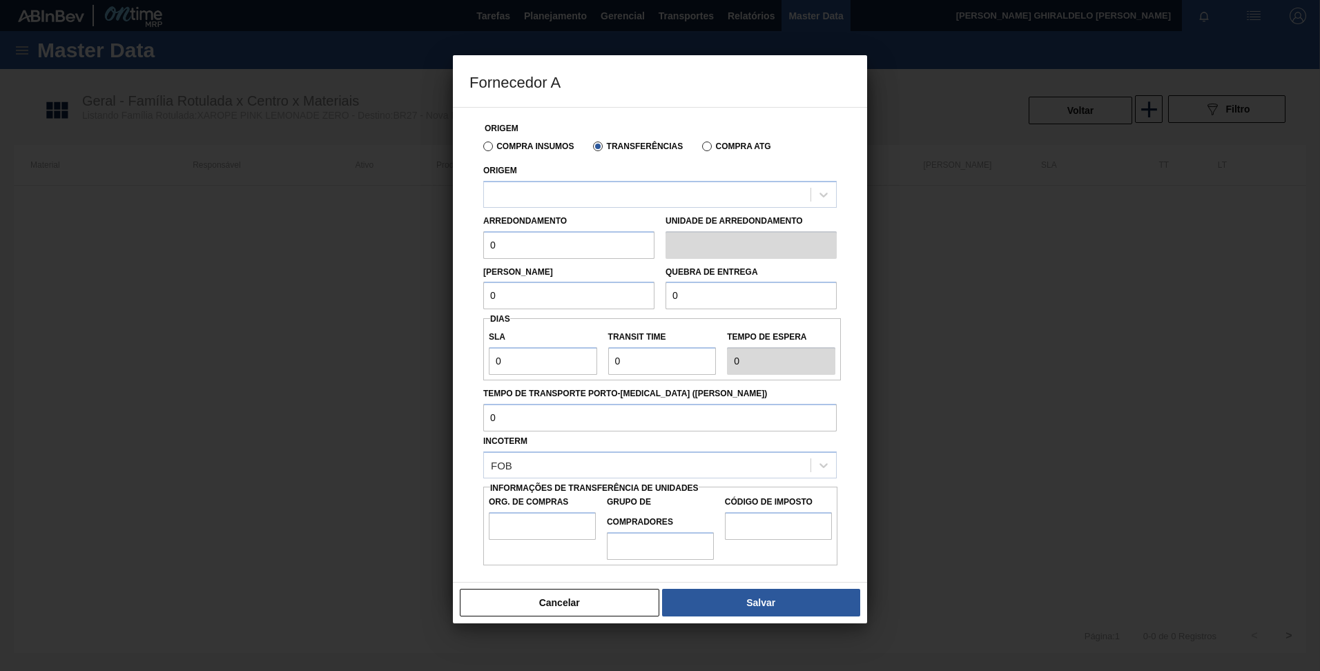
click at [518, 149] on label "Compra Insumos" at bounding box center [528, 147] width 90 height 10
click at [481, 149] on input "Compra Insumos" at bounding box center [481, 149] width 0 height 0
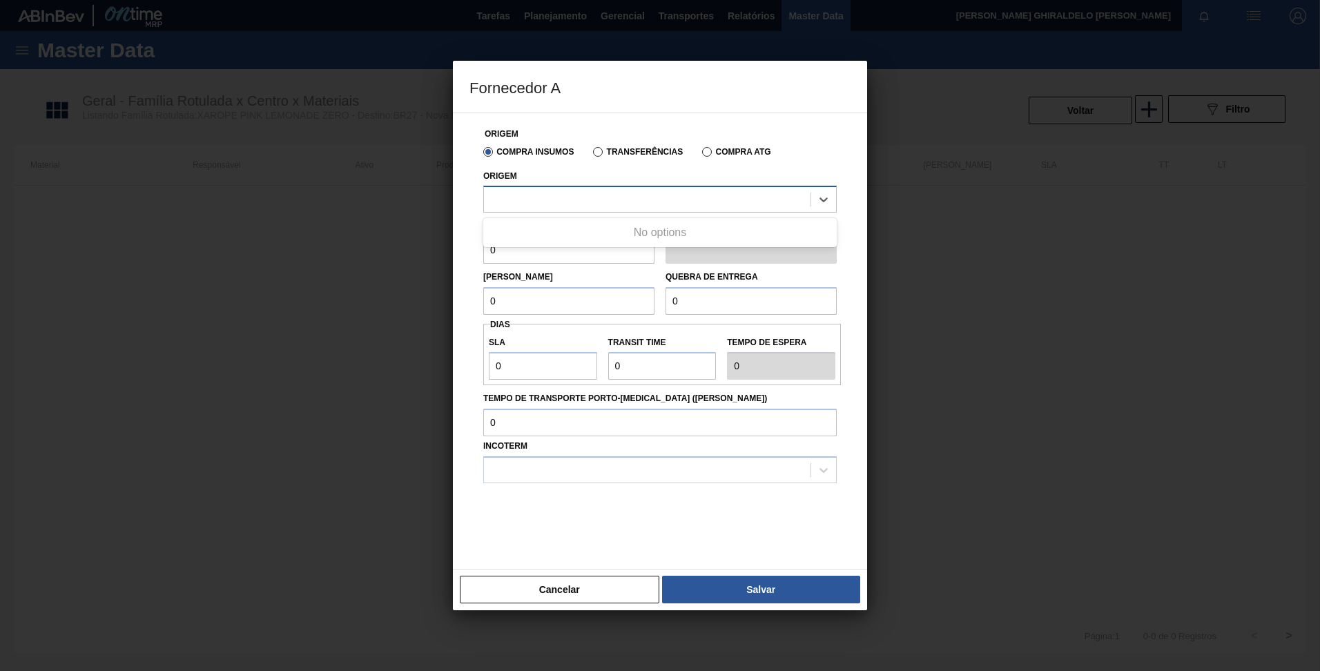
click at [507, 206] on div at bounding box center [647, 200] width 326 height 20
click at [708, 158] on div "Compra Insumos Transferências Compra ATG" at bounding box center [660, 150] width 364 height 23
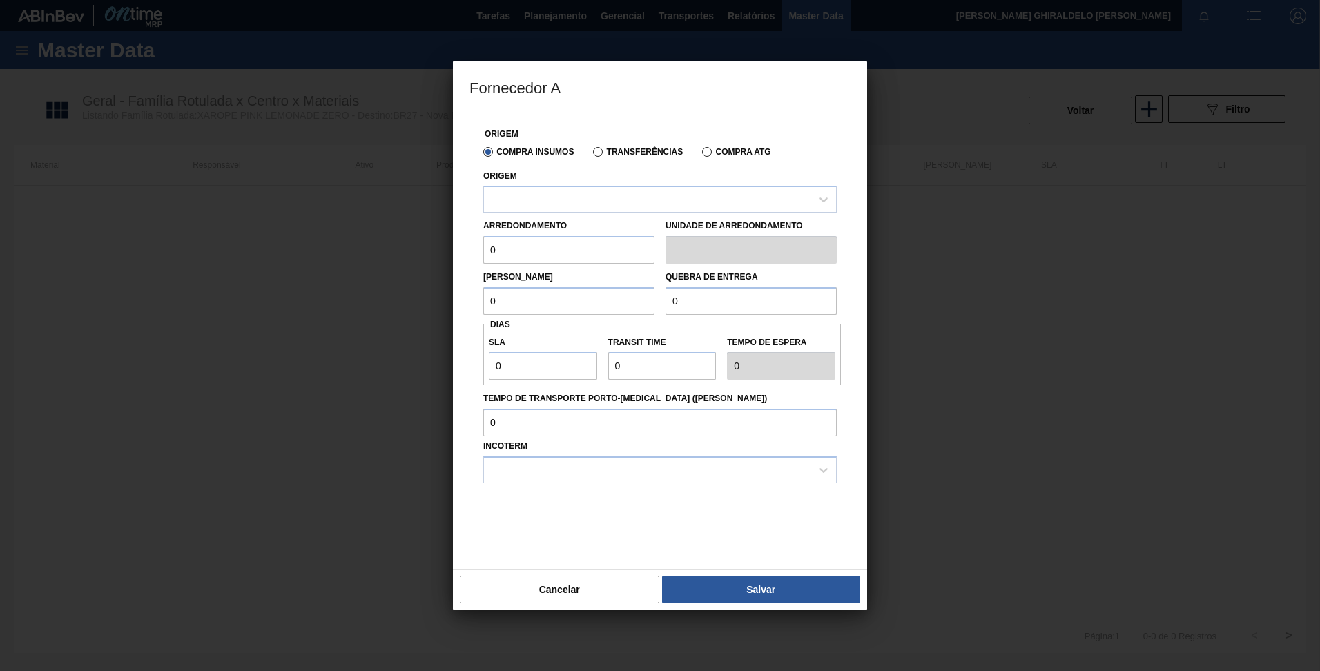
click at [706, 150] on label "Compra ATG" at bounding box center [736, 152] width 68 height 10
click at [700, 155] on input "Compra ATG" at bounding box center [700, 155] width 0 height 0
click at [516, 195] on div at bounding box center [647, 200] width 326 height 20
click at [496, 155] on label "Compra Insumos" at bounding box center [528, 152] width 90 height 10
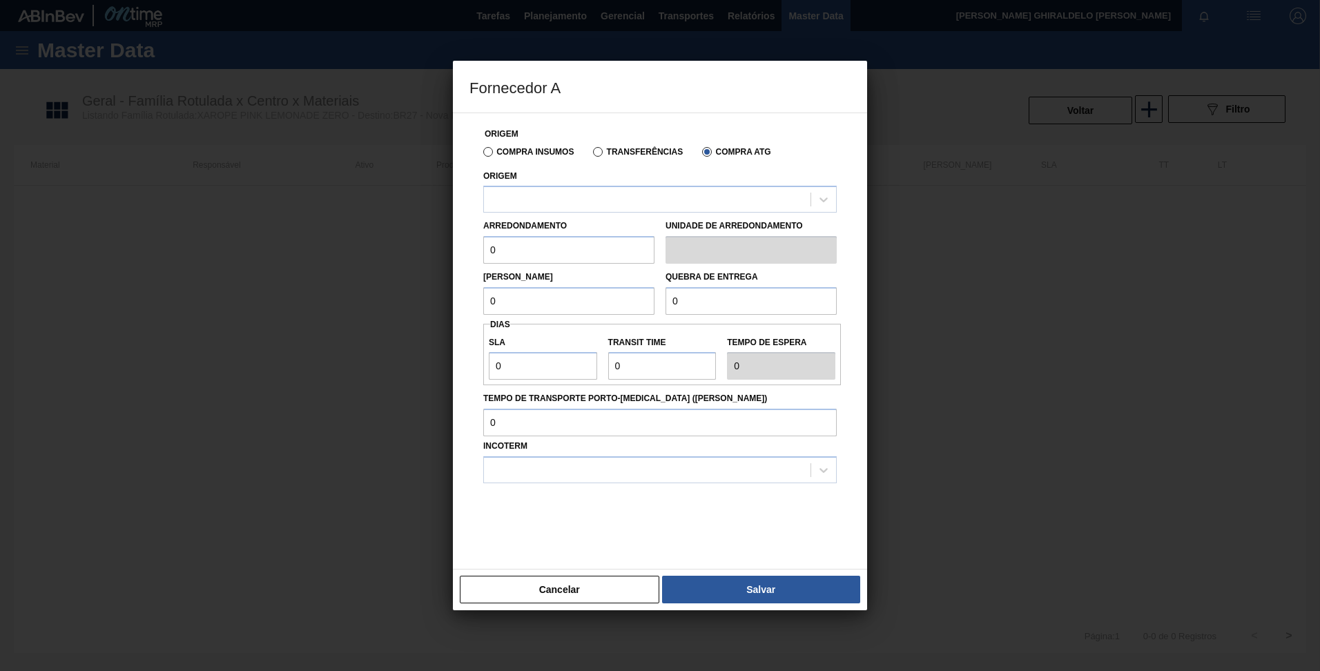
click at [481, 155] on input "Compra Insumos" at bounding box center [481, 155] width 0 height 0
click at [509, 198] on div at bounding box center [647, 200] width 326 height 20
click at [549, 585] on button "Cancelar" at bounding box center [559, 590] width 199 height 28
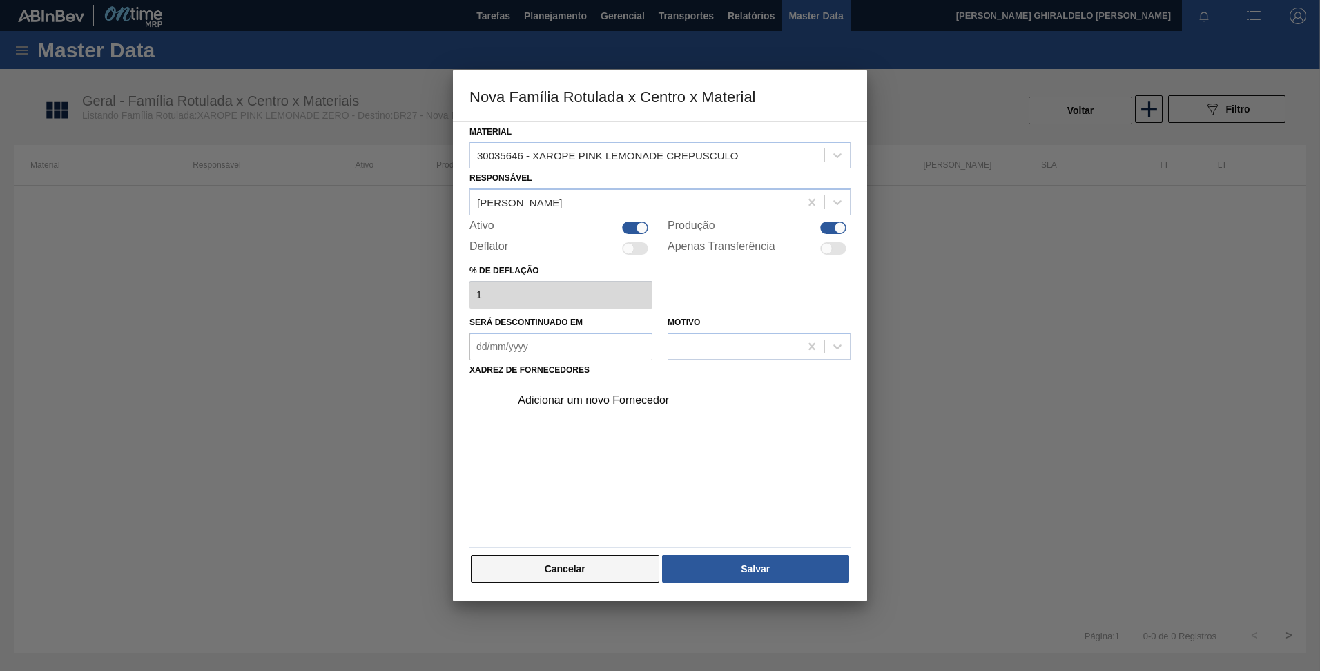
click at [569, 561] on button "Cancelar" at bounding box center [565, 569] width 188 height 28
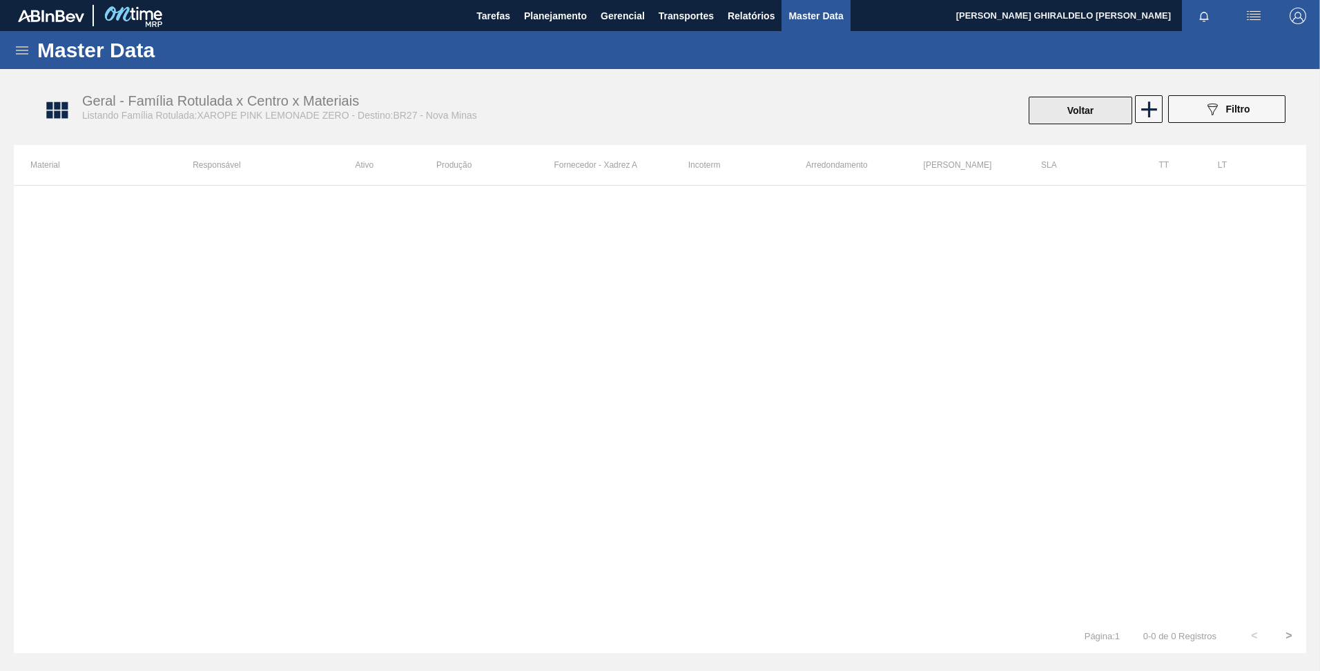
click at [1102, 113] on button "Voltar" at bounding box center [1081, 111] width 104 height 28
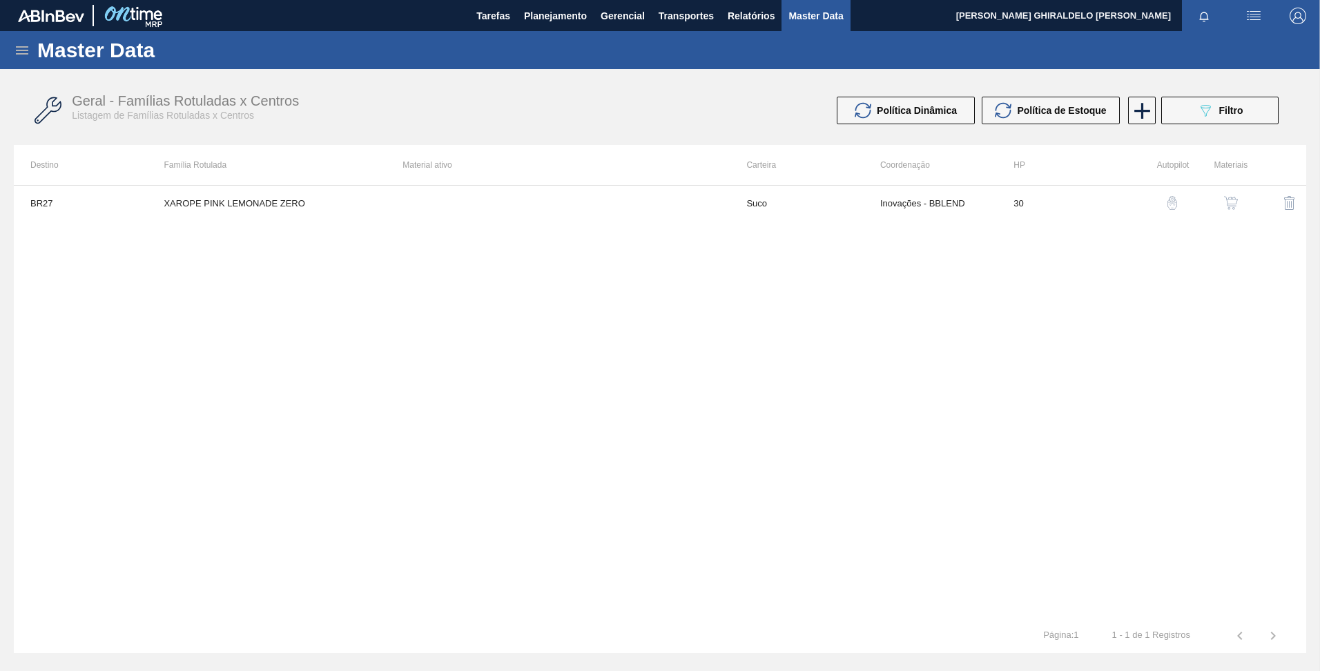
click at [26, 50] on icon at bounding box center [22, 50] width 12 height 8
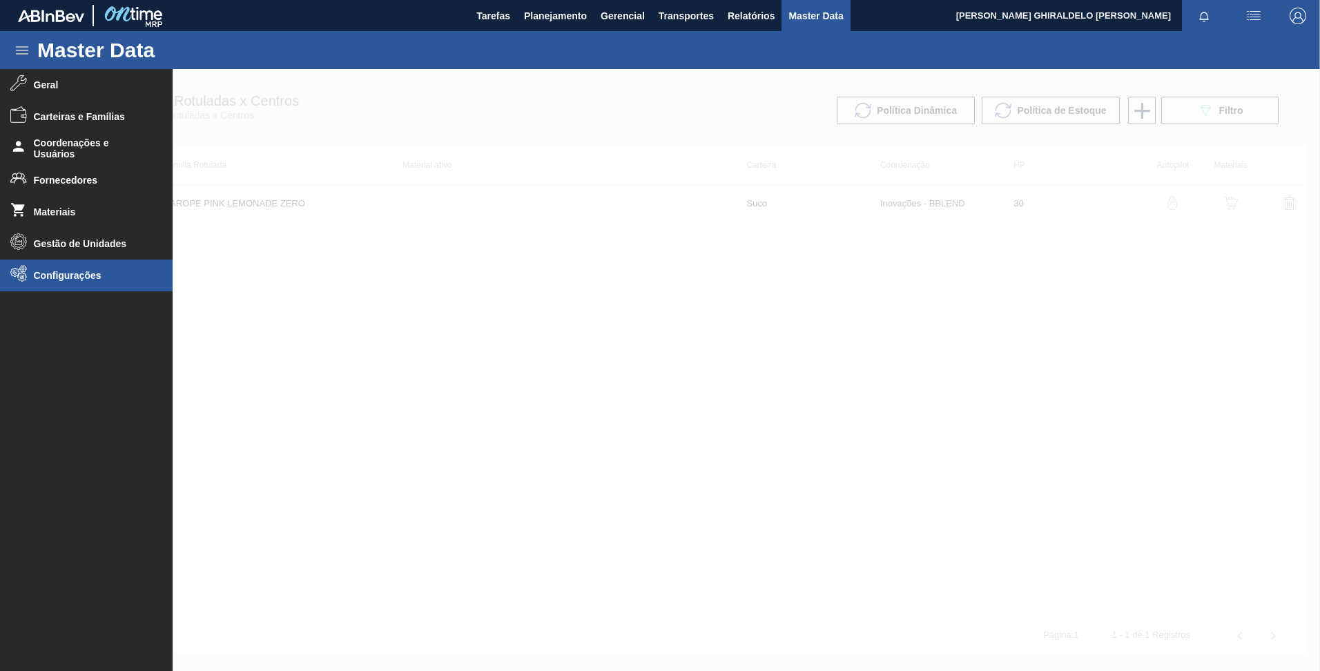
click at [73, 265] on li "Configurações" at bounding box center [86, 276] width 173 height 32
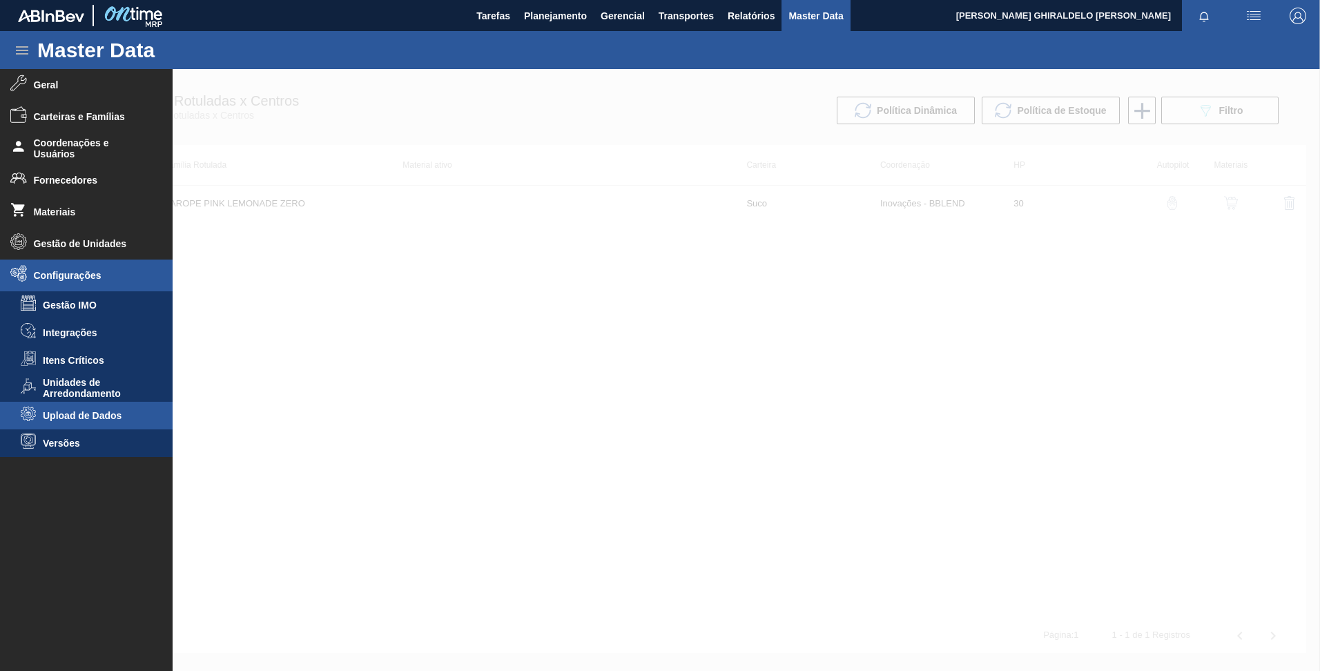
click at [101, 409] on li "Upload de Dados" at bounding box center [86, 416] width 173 height 28
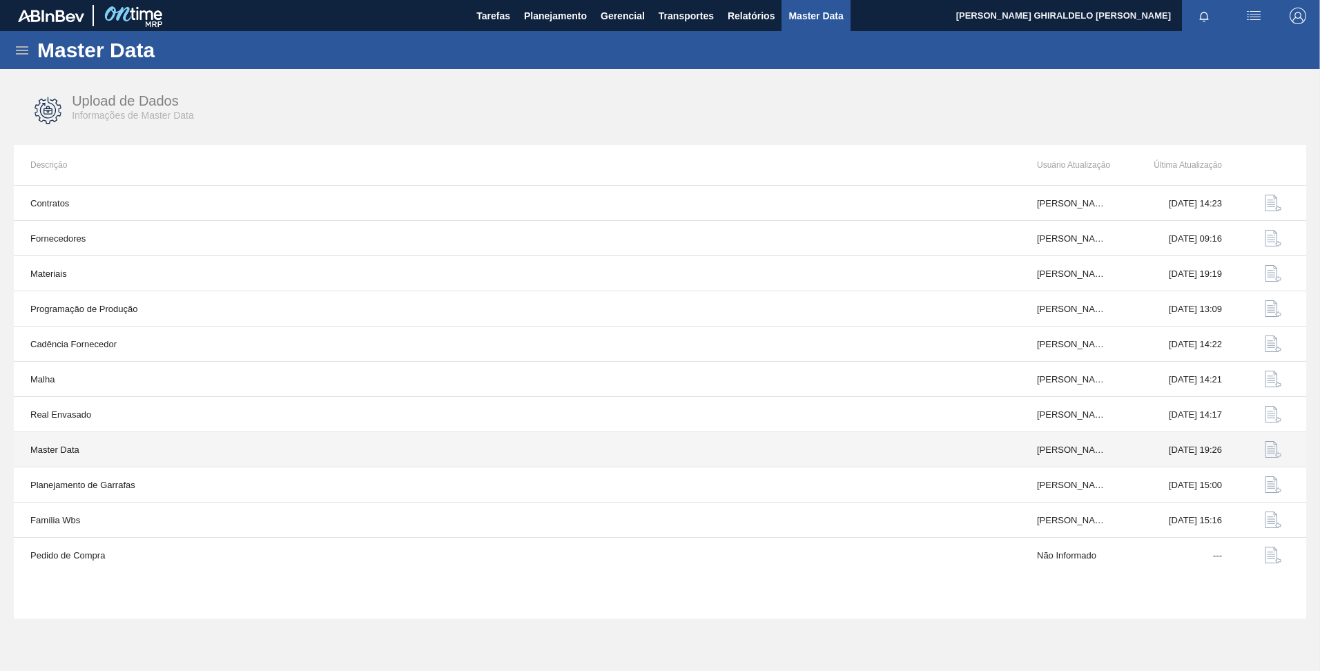
click at [1264, 450] on button "button" at bounding box center [1272, 449] width 33 height 33
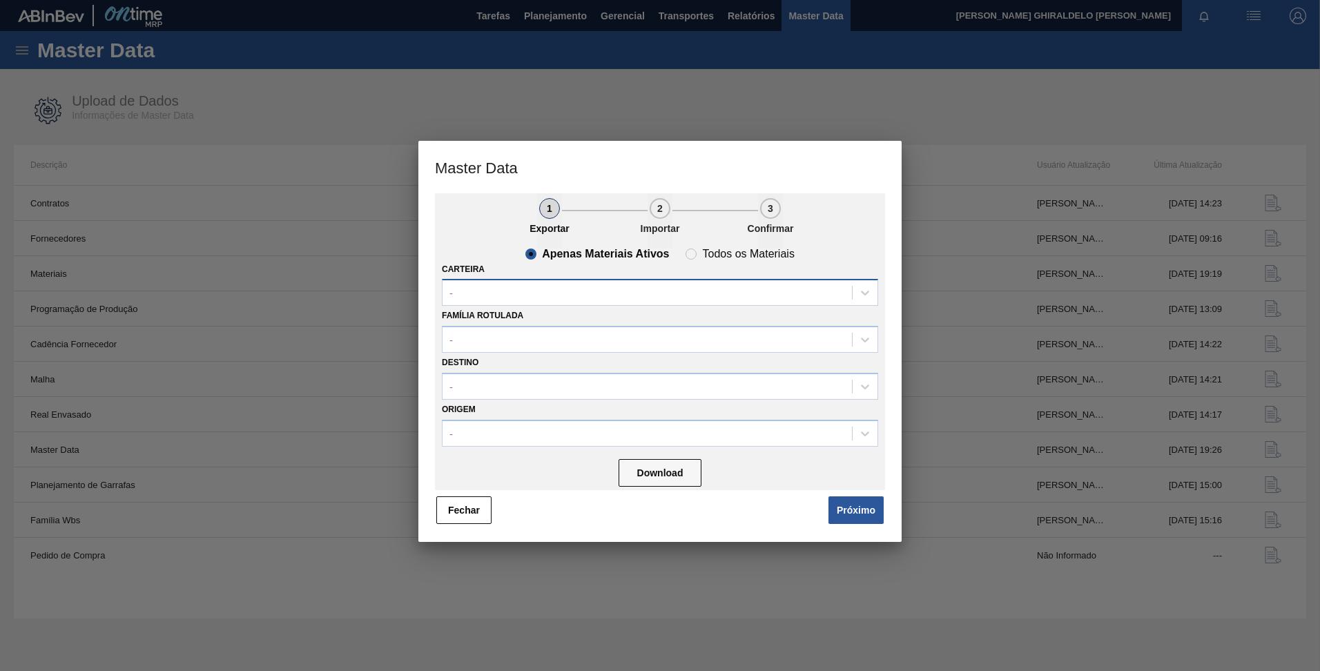
click at [542, 289] on div "-" at bounding box center [646, 293] width 409 height 20
type input "suco"
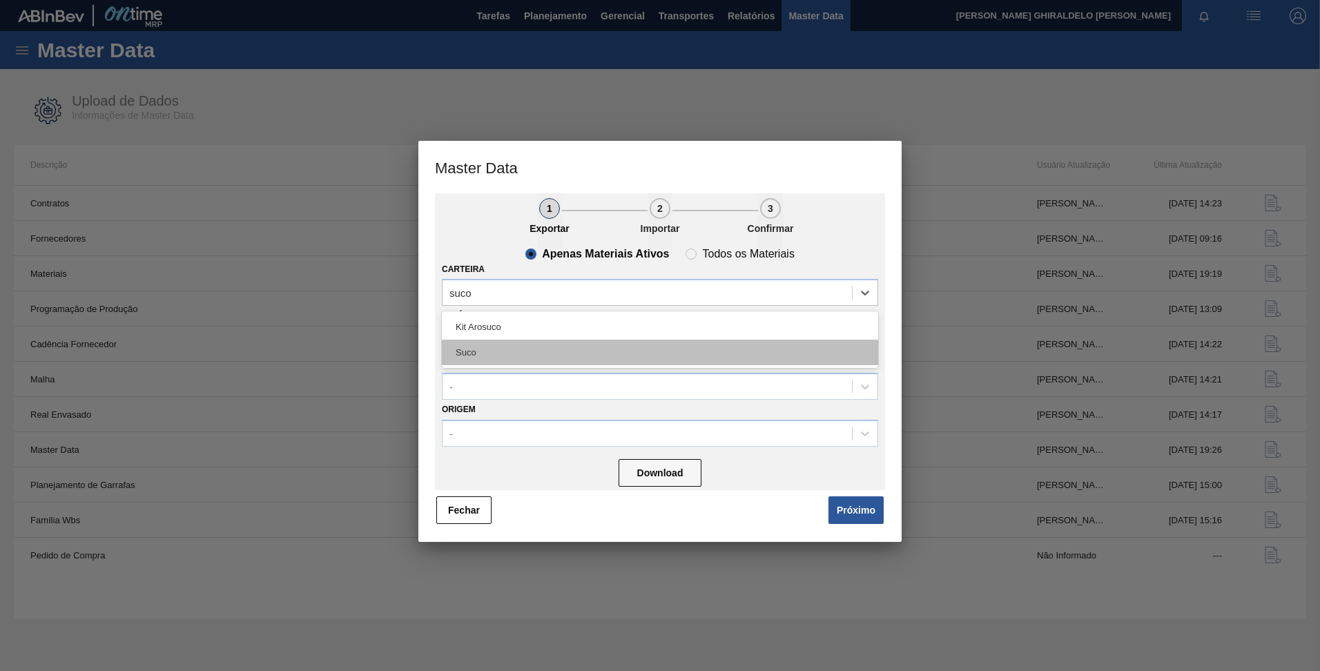
click at [525, 346] on div "Suco" at bounding box center [660, 353] width 436 height 26
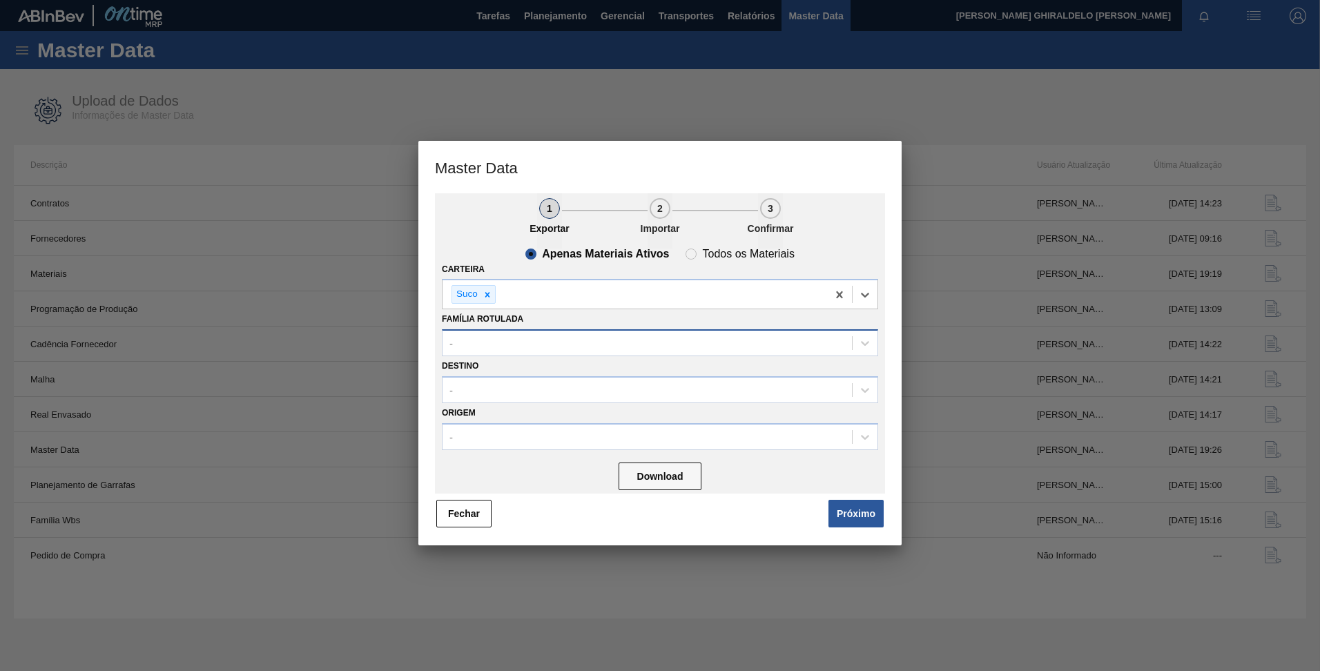
click at [506, 335] on div "-" at bounding box center [646, 343] width 409 height 20
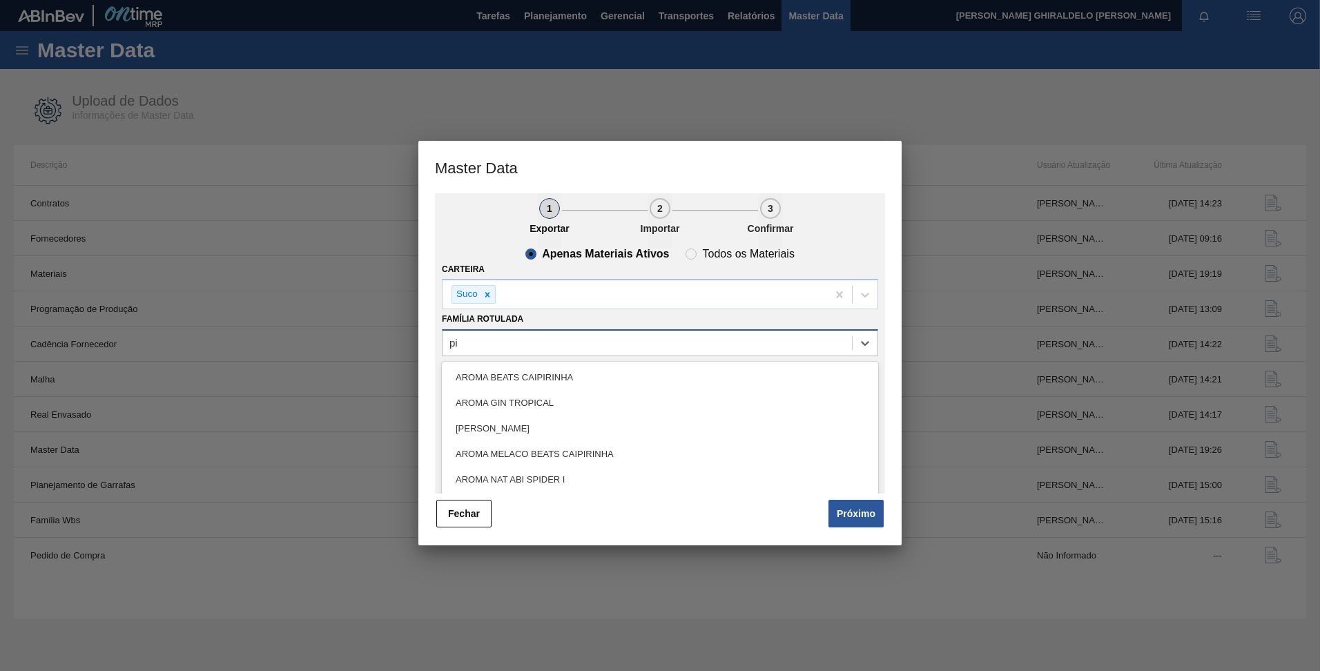
type Rotulada "p"
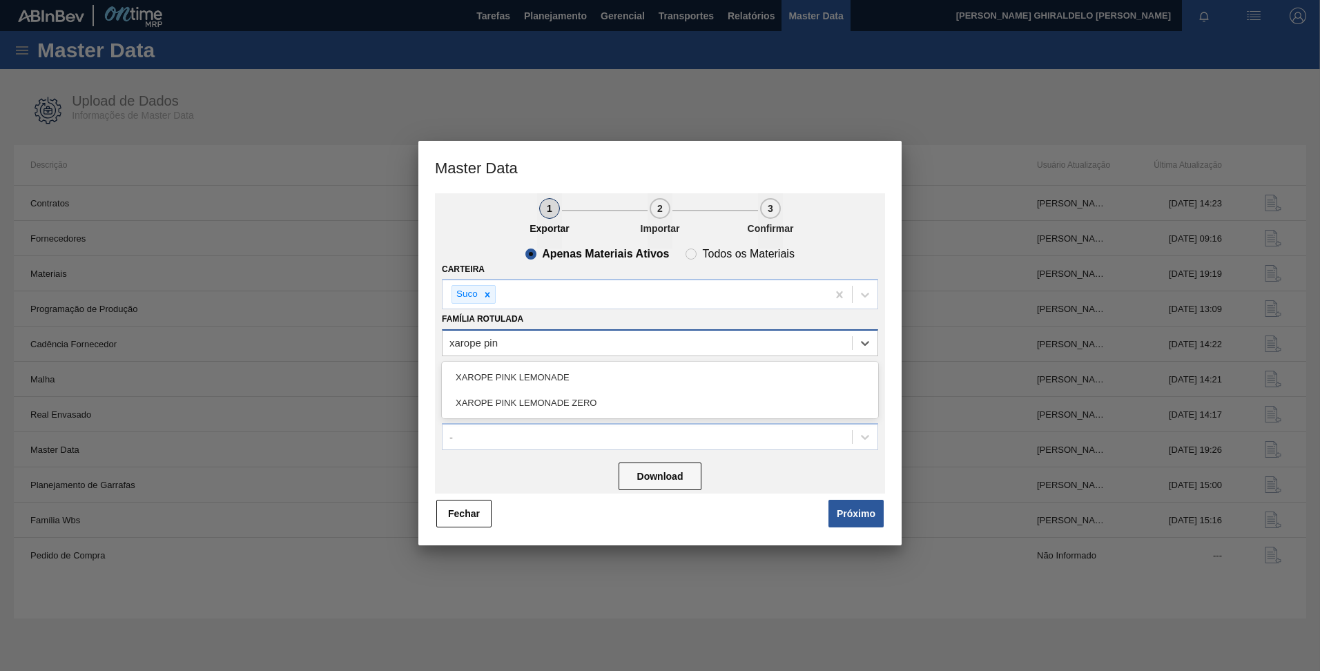
type Rotulada "xarope pink"
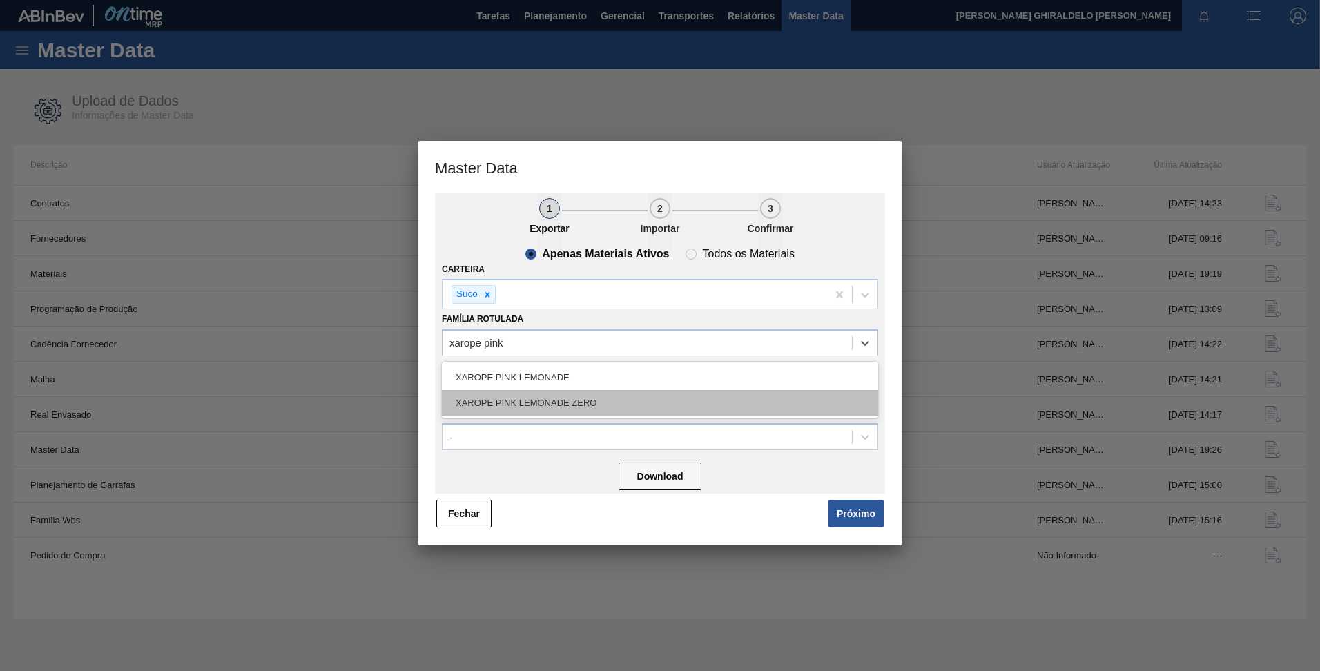
click at [546, 411] on div "XAROPE PINK LEMONADE ZERO" at bounding box center [660, 403] width 436 height 26
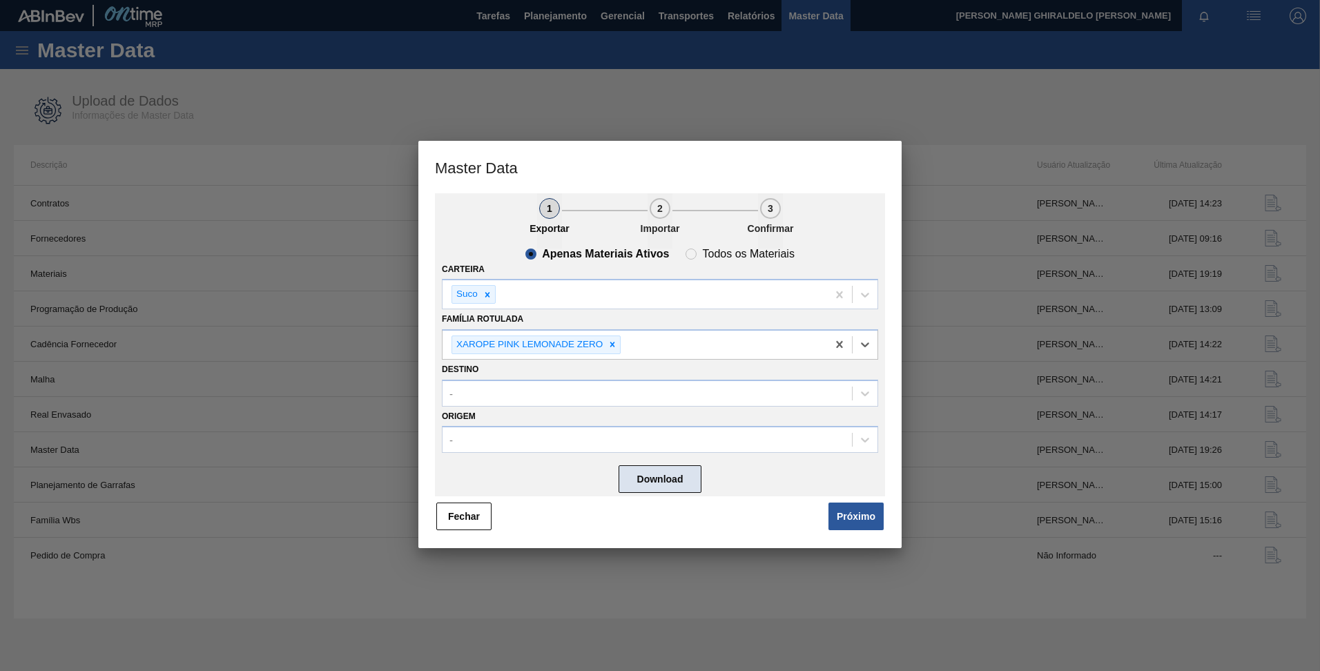
click at [684, 485] on button "Download" at bounding box center [659, 479] width 83 height 28
click at [456, 521] on button "Fechar" at bounding box center [463, 517] width 55 height 28
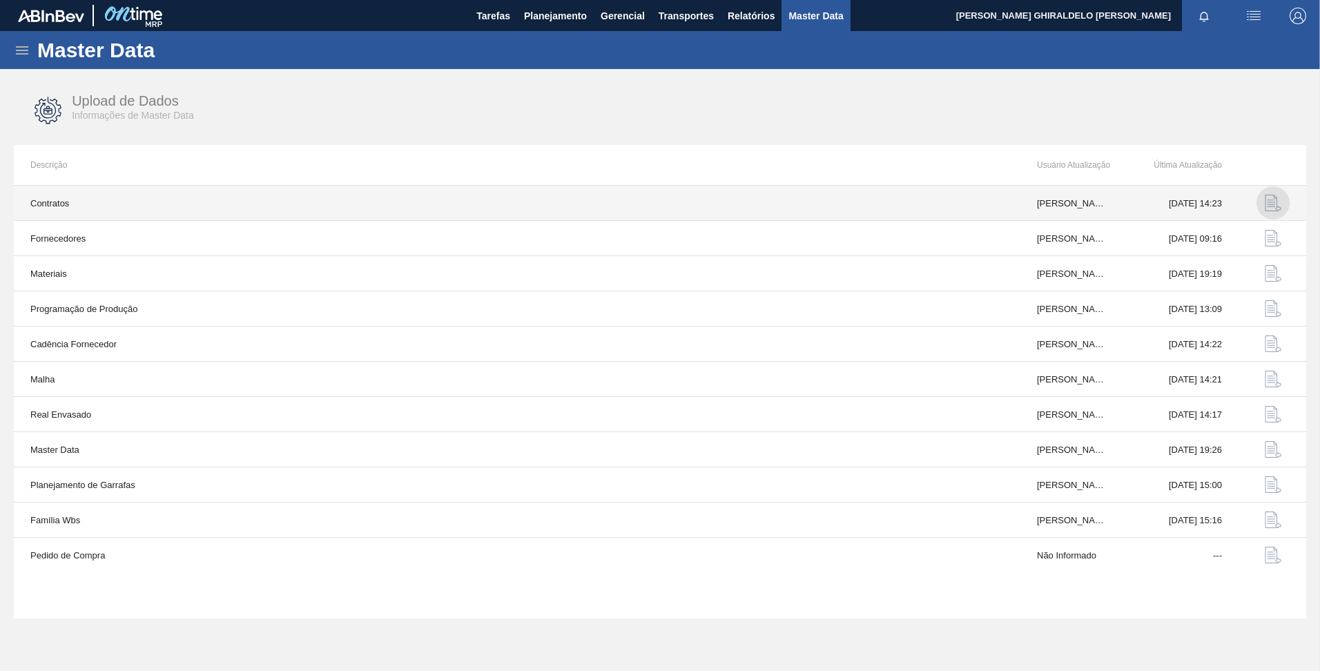
click at [1269, 207] on img "button" at bounding box center [1273, 203] width 17 height 17
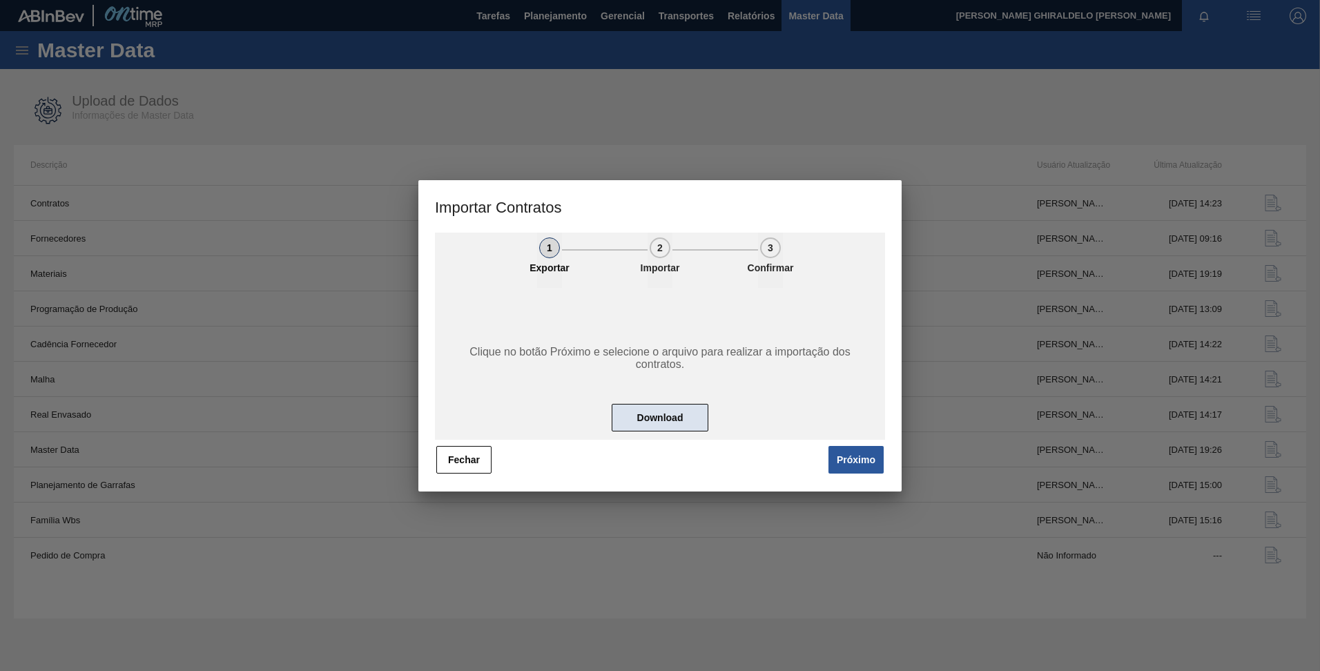
click at [653, 420] on button "Download" at bounding box center [660, 418] width 97 height 28
